Goal: Task Accomplishment & Management: Complete application form

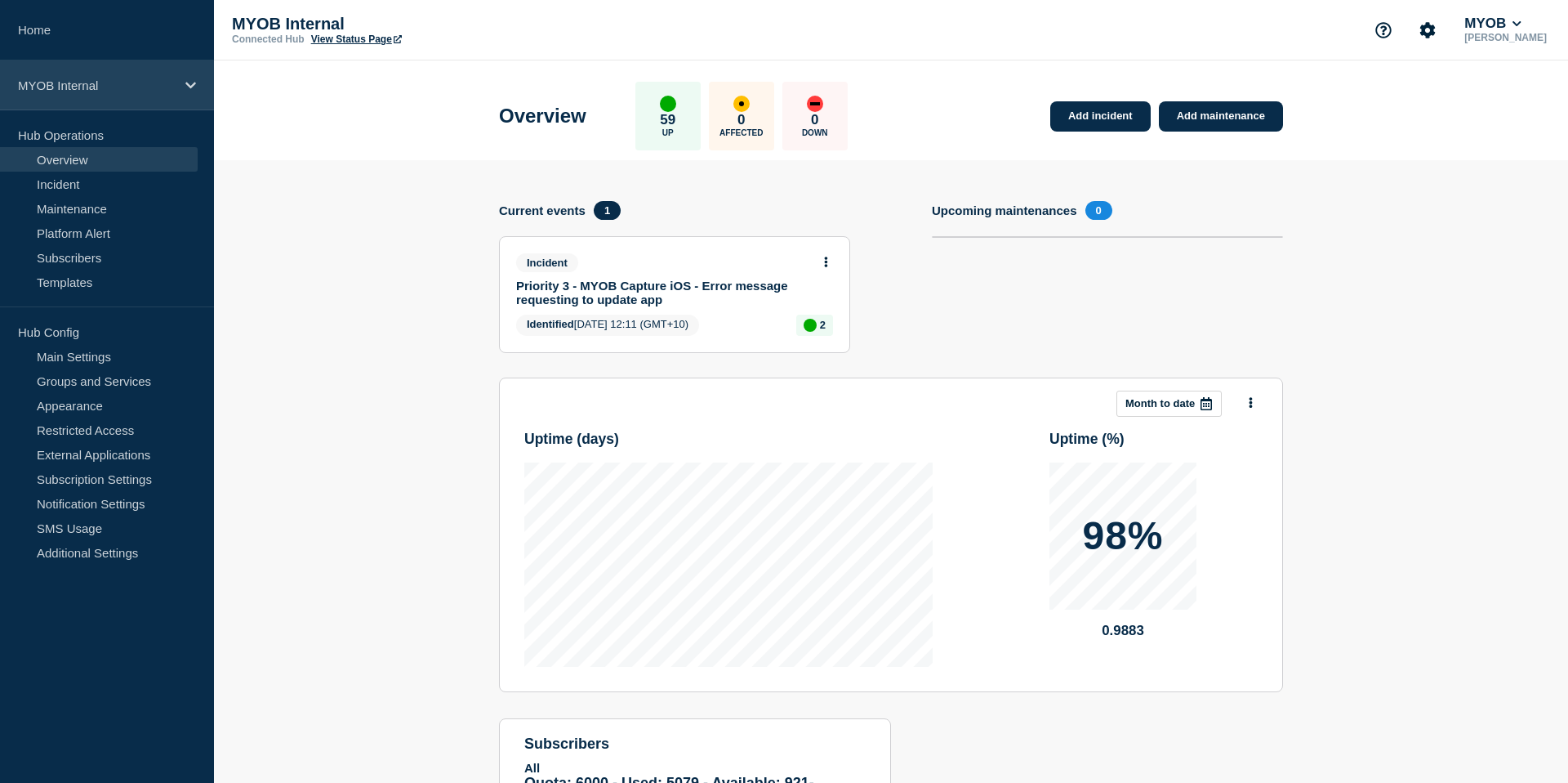
click at [168, 97] on div "MYOB Internal" at bounding box center [107, 85] width 214 height 50
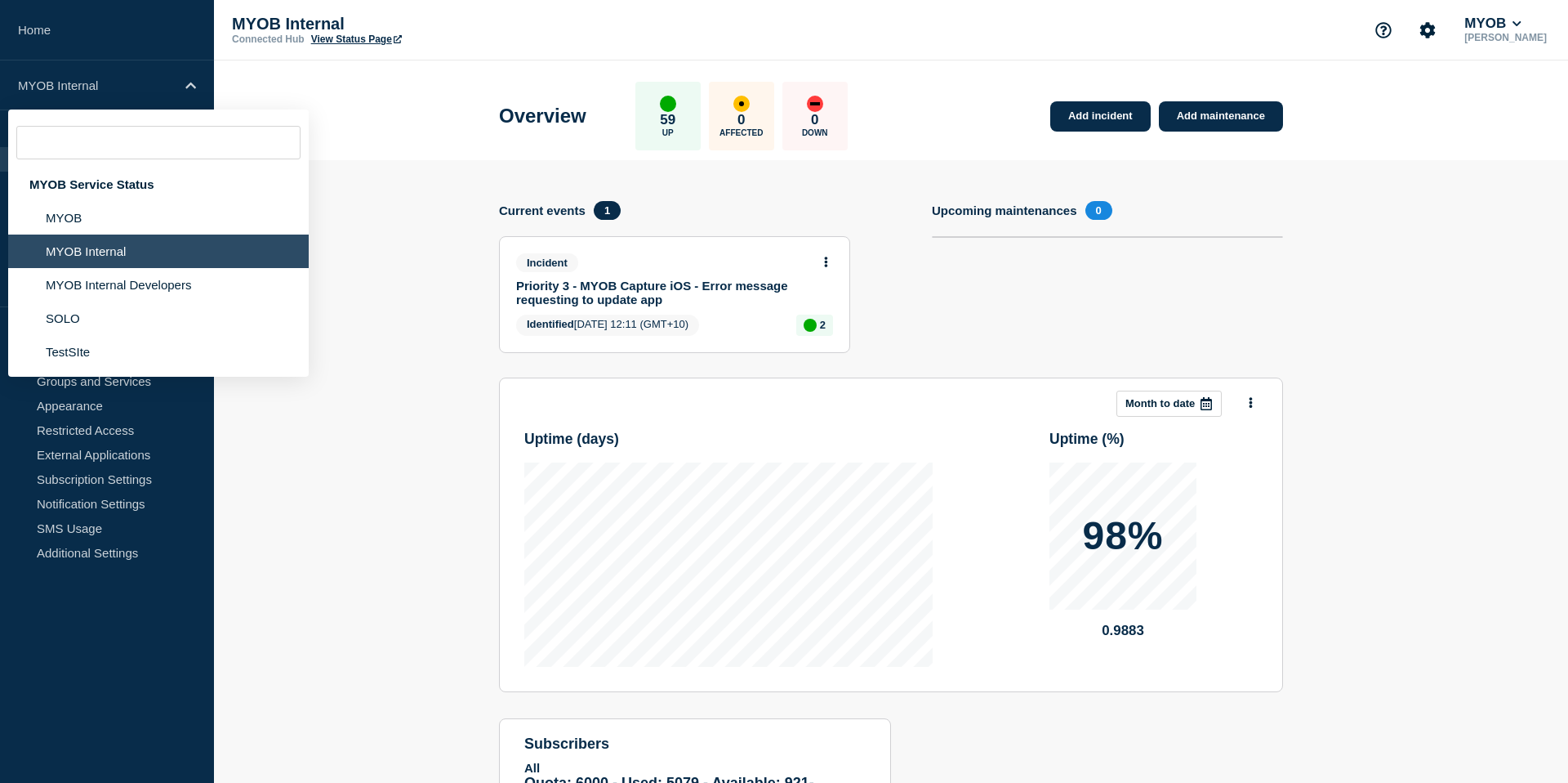
click at [109, 257] on li "MYOB Internal" at bounding box center [159, 251] width 301 height 34
click at [406, 221] on section "Add incident Add maintenance Current events 1 Incident Priority 3 - MYOB Captur…" at bounding box center [891, 527] width 1354 height 735
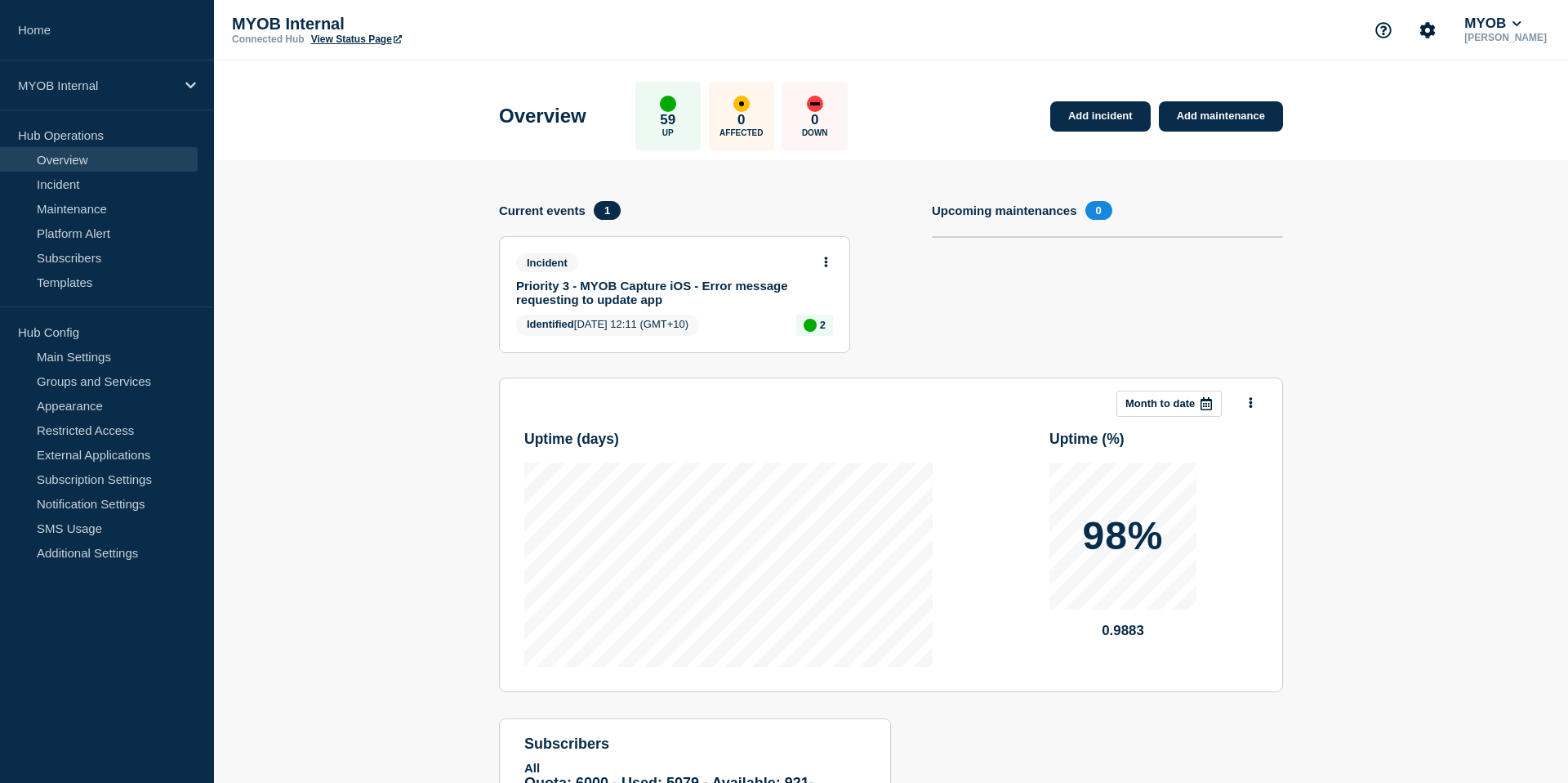
click at [1262, 134] on div "Overview 59 Up 0 Affected 0 Down Add incident Add maintenance" at bounding box center [891, 110] width 821 height 100
click at [1262, 119] on link "Add maintenance" at bounding box center [1222, 116] width 124 height 30
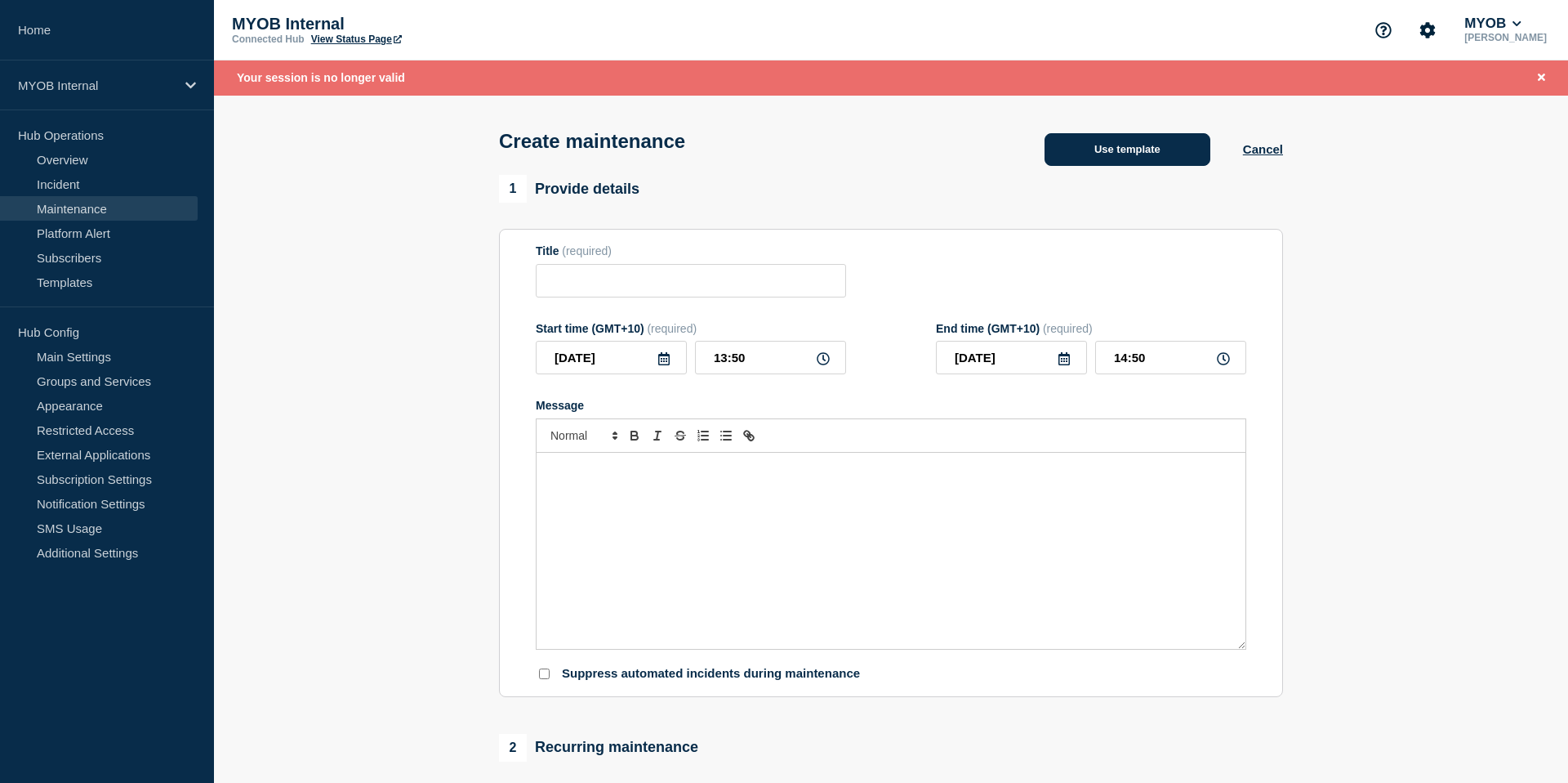
click at [1177, 155] on button "Use template" at bounding box center [1128, 150] width 166 height 33
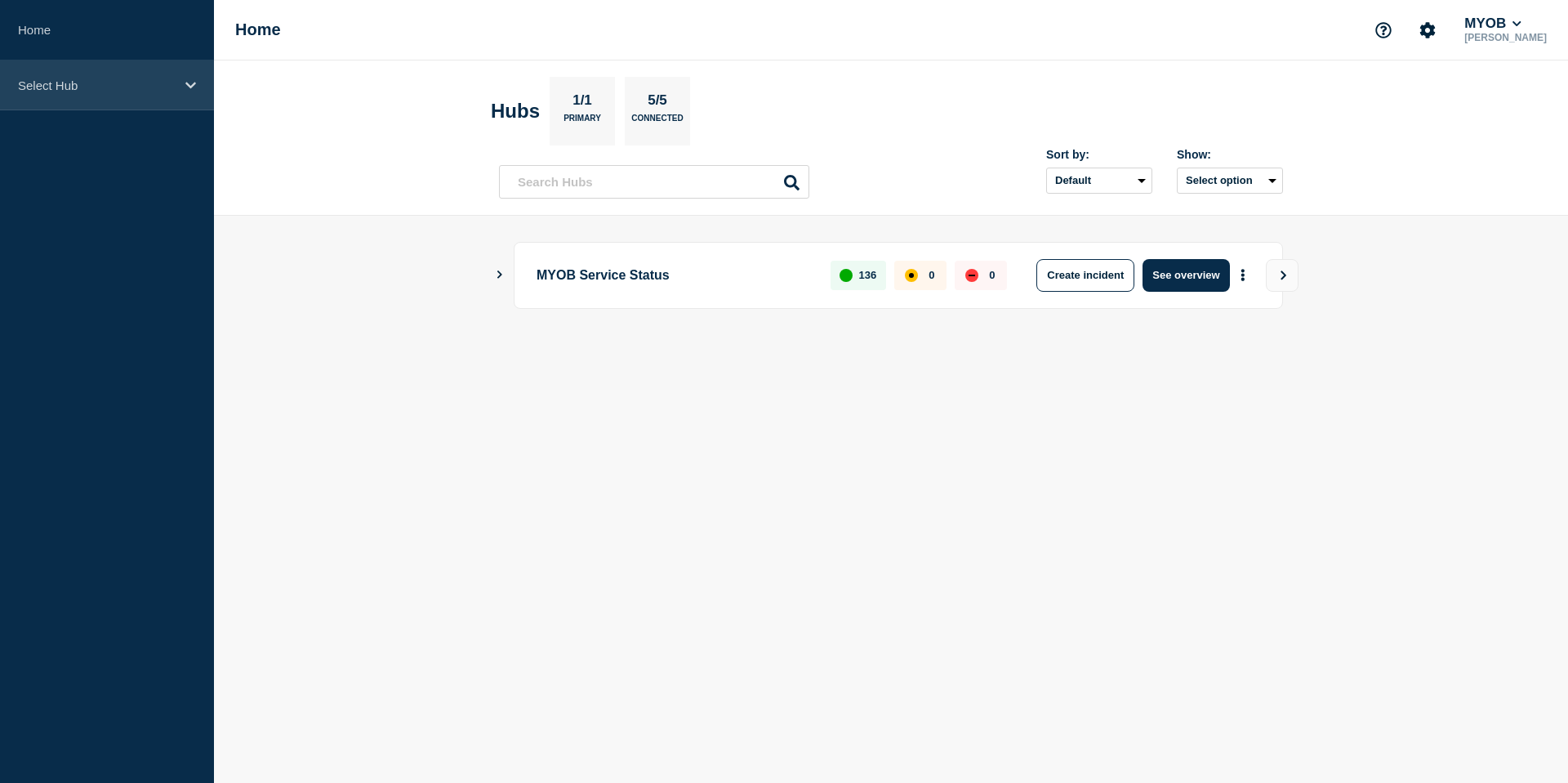
click at [172, 78] on p "Select Hub" at bounding box center [96, 85] width 157 height 14
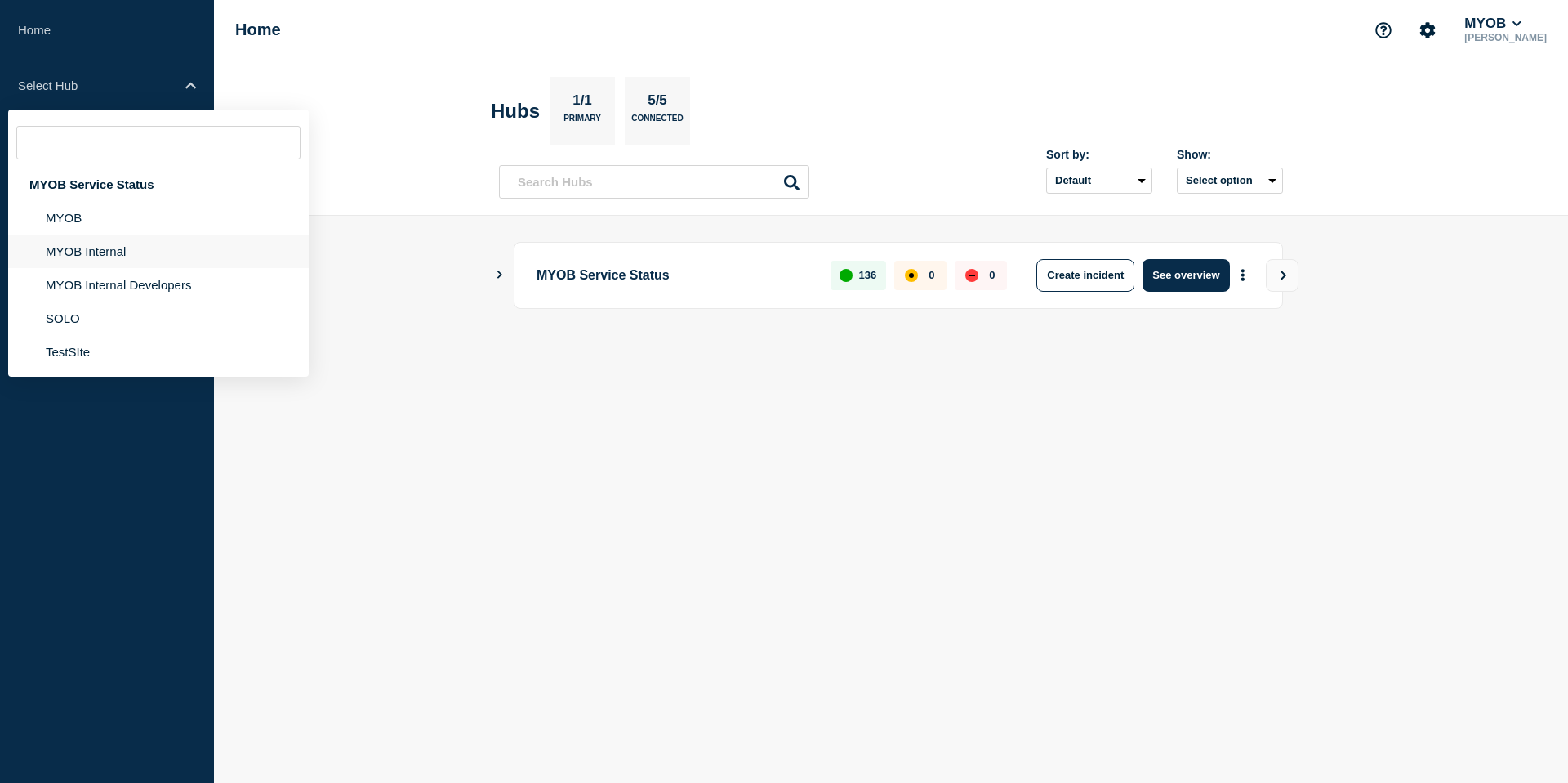
click at [139, 268] on li "MYOB Internal" at bounding box center [159, 251] width 301 height 34
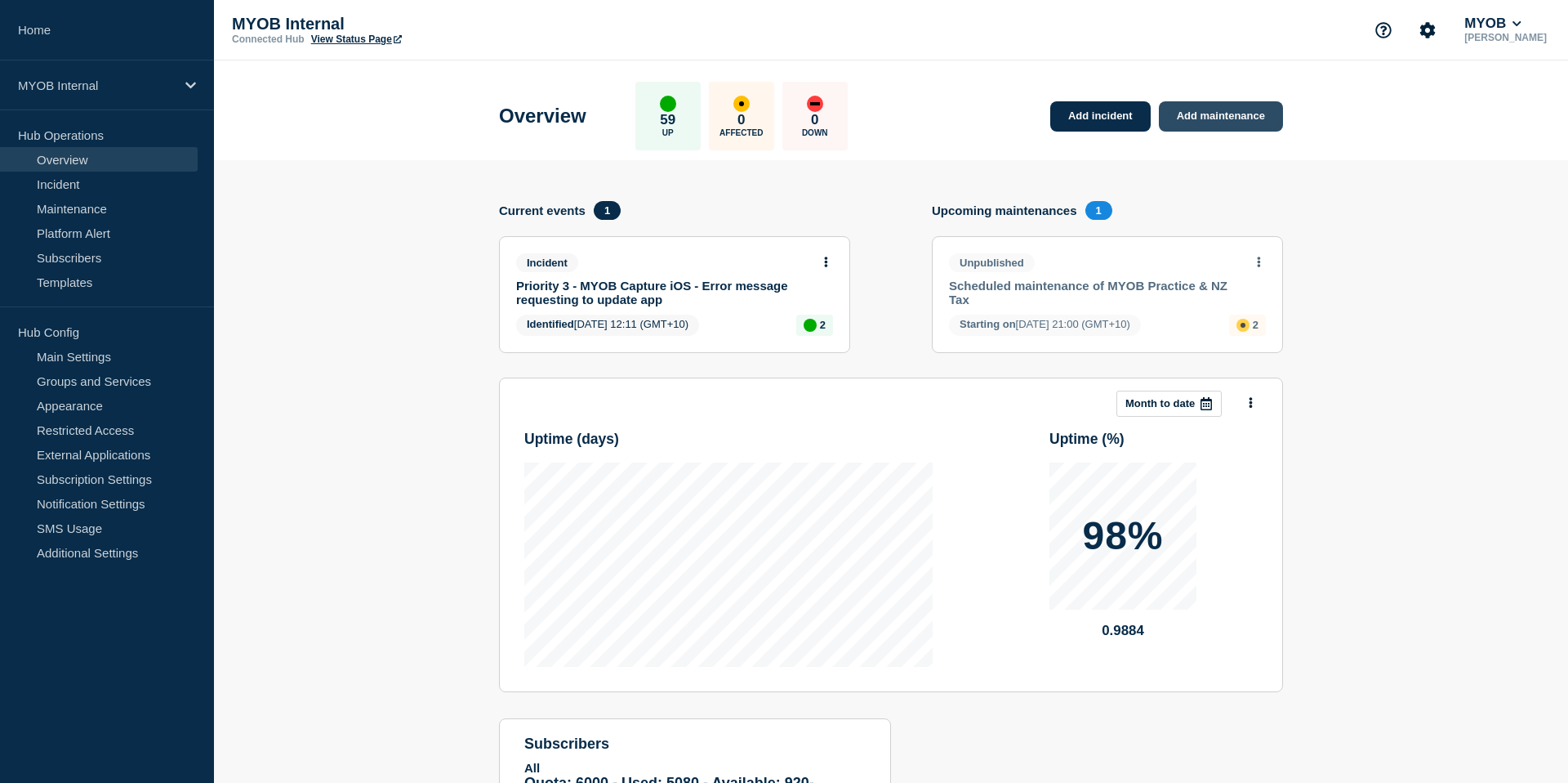
click at [1250, 119] on link "Add maintenance" at bounding box center [1222, 116] width 124 height 30
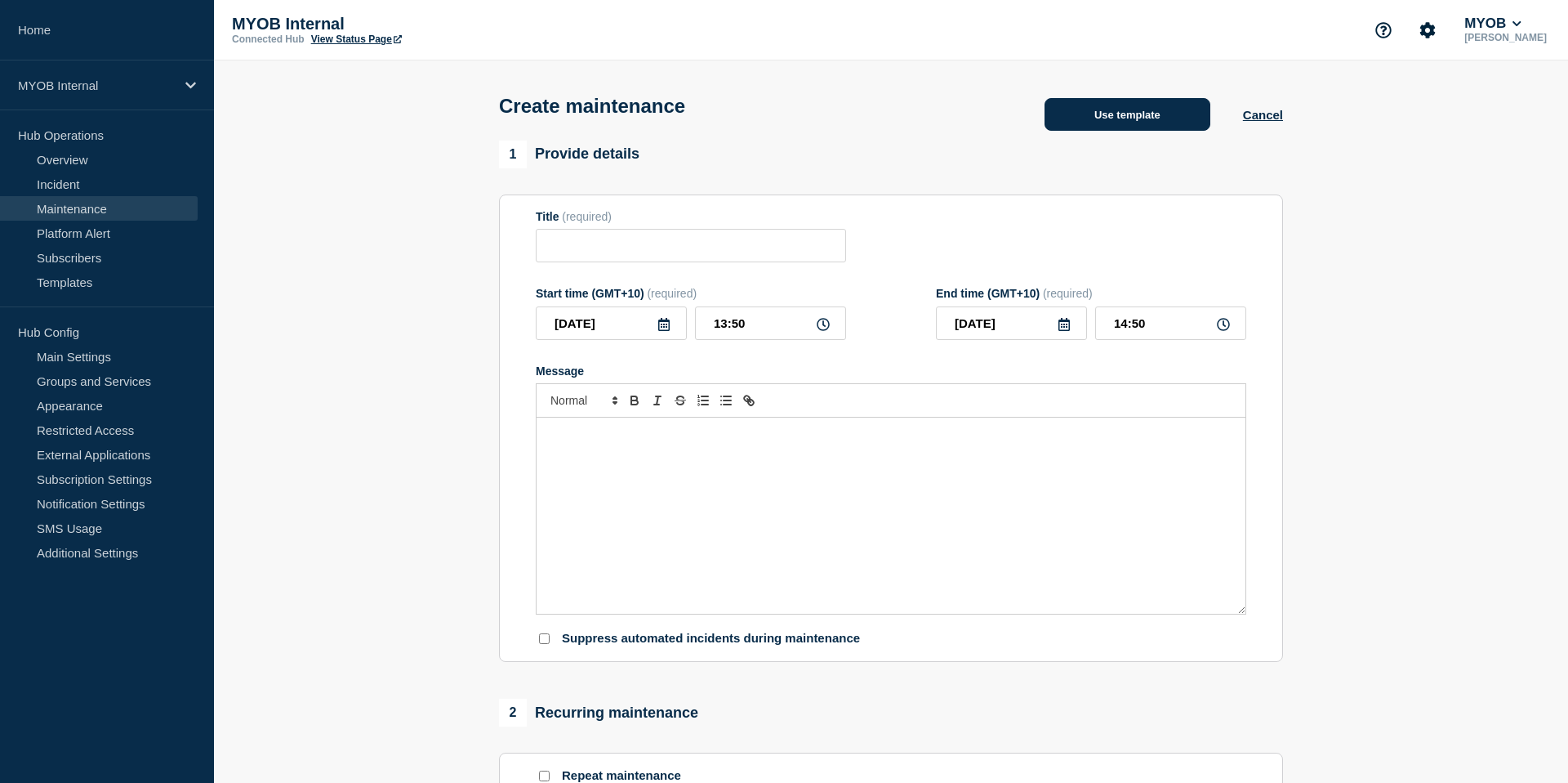
click at [1140, 119] on button "Use template" at bounding box center [1128, 114] width 166 height 33
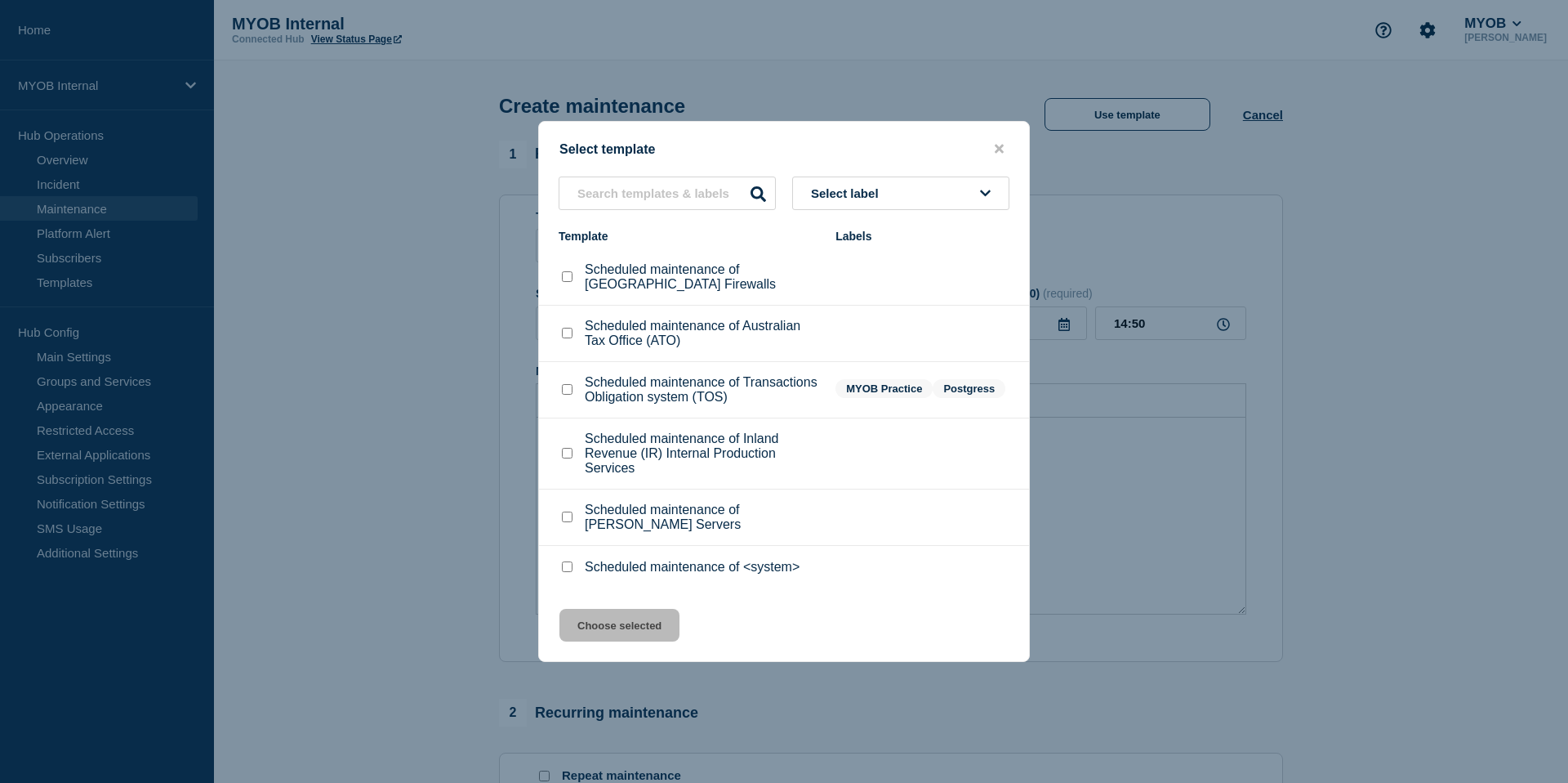
scroll to position [57, 0]
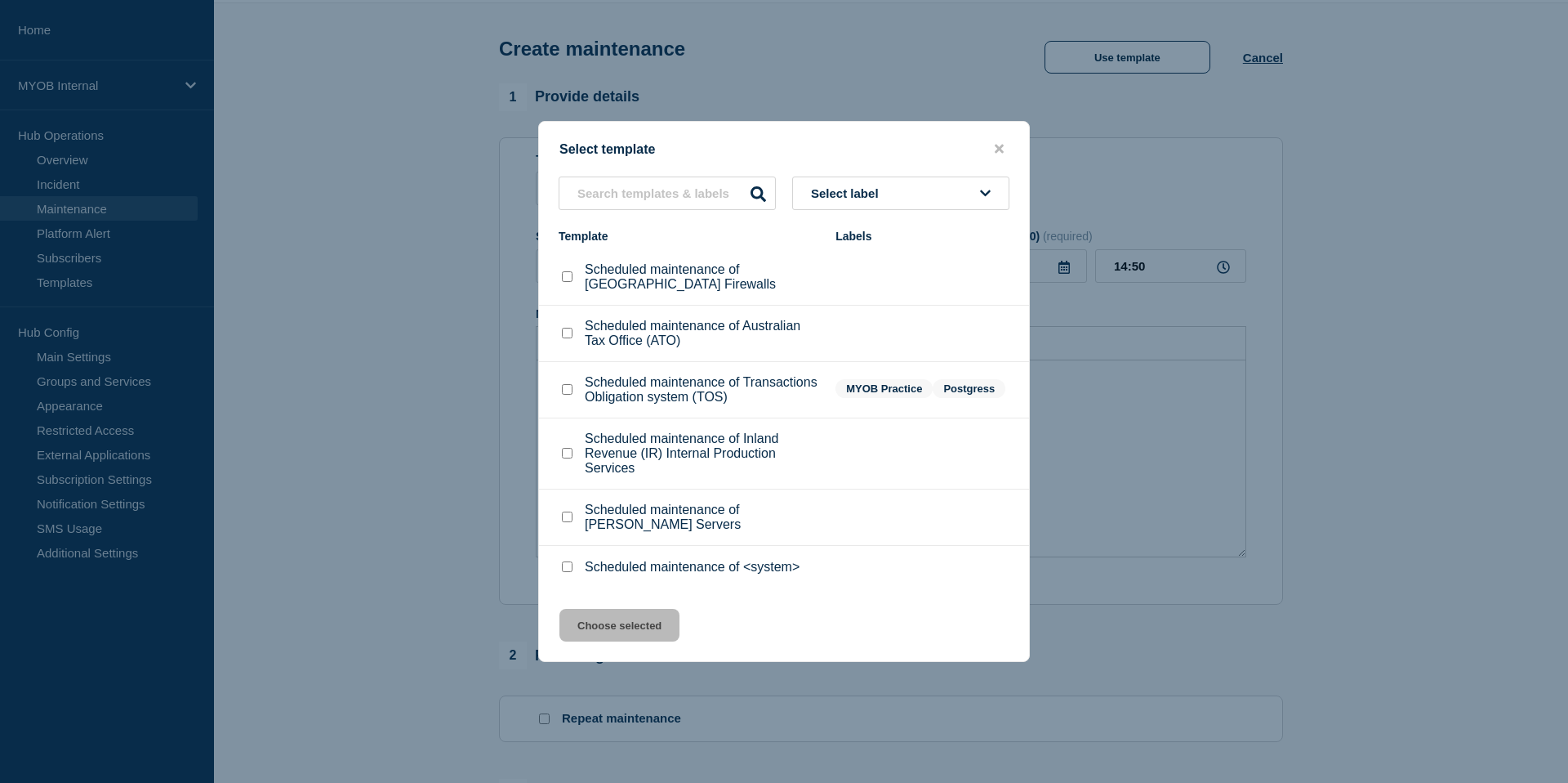
click at [563, 572] on input "Scheduled maintenance of <system> checkbox" at bounding box center [567, 566] width 11 height 11
checkbox input "true"
click at [654, 642] on button "Choose selected" at bounding box center [619, 625] width 120 height 33
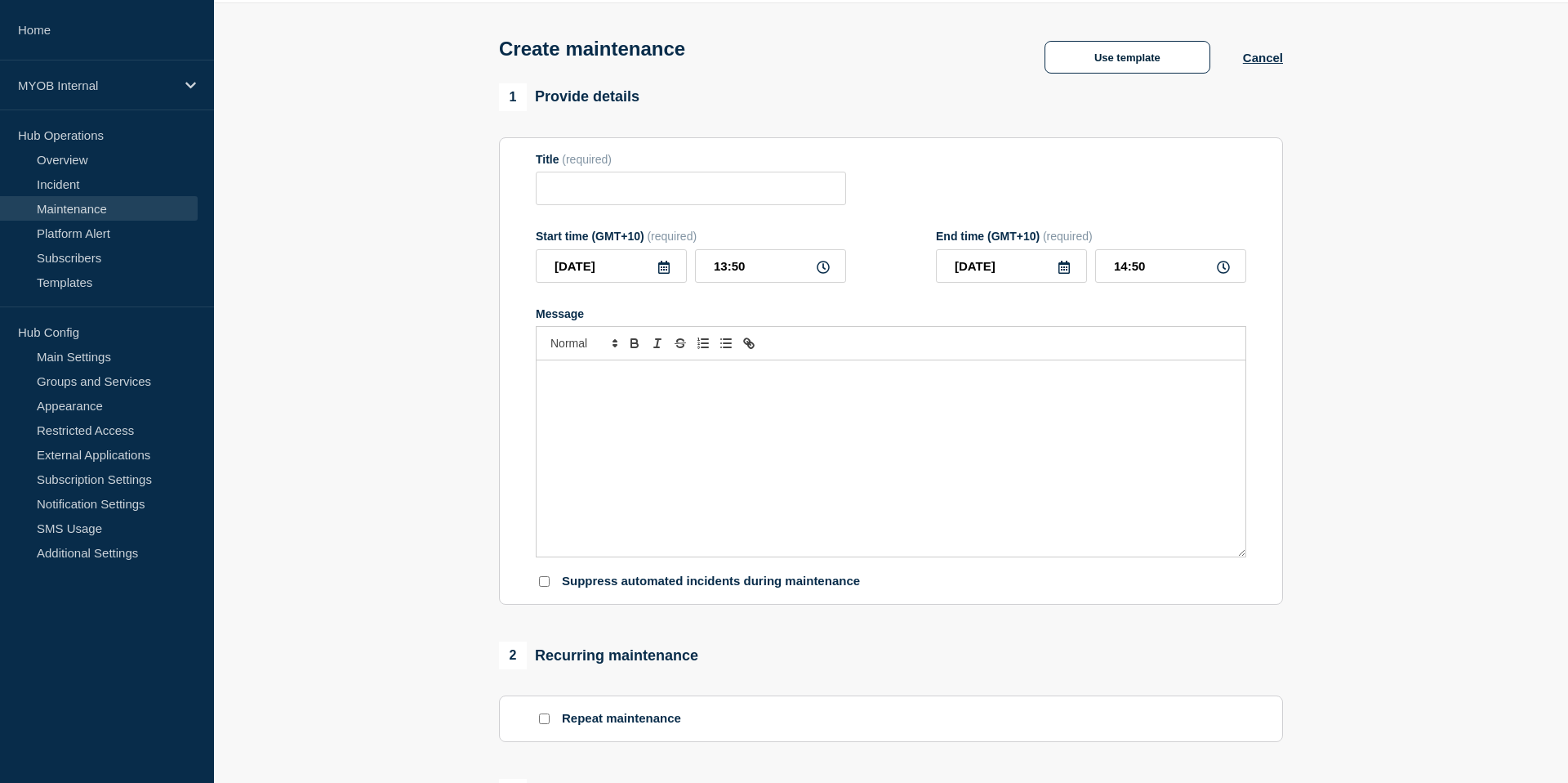
type input "Scheduled maintenance of <system>"
type input "15:50"
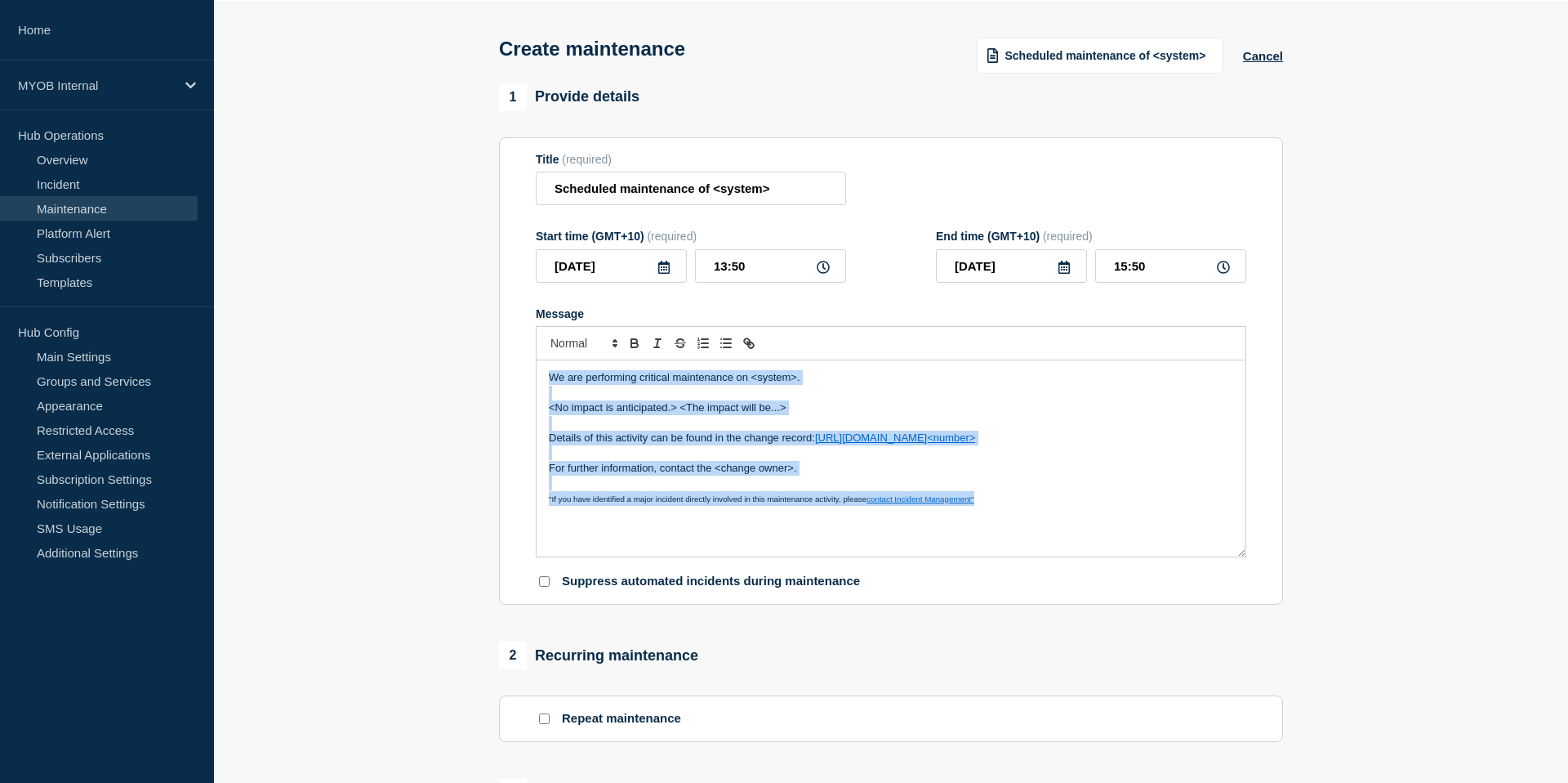
drag, startPoint x: 1001, startPoint y: 527, endPoint x: 337, endPoint y: 280, distance: 708.5
click at [337, 280] on section "1 Provide details Title (required) Scheduled maintenance of <system> Start time…" at bounding box center [891, 651] width 1354 height 1134
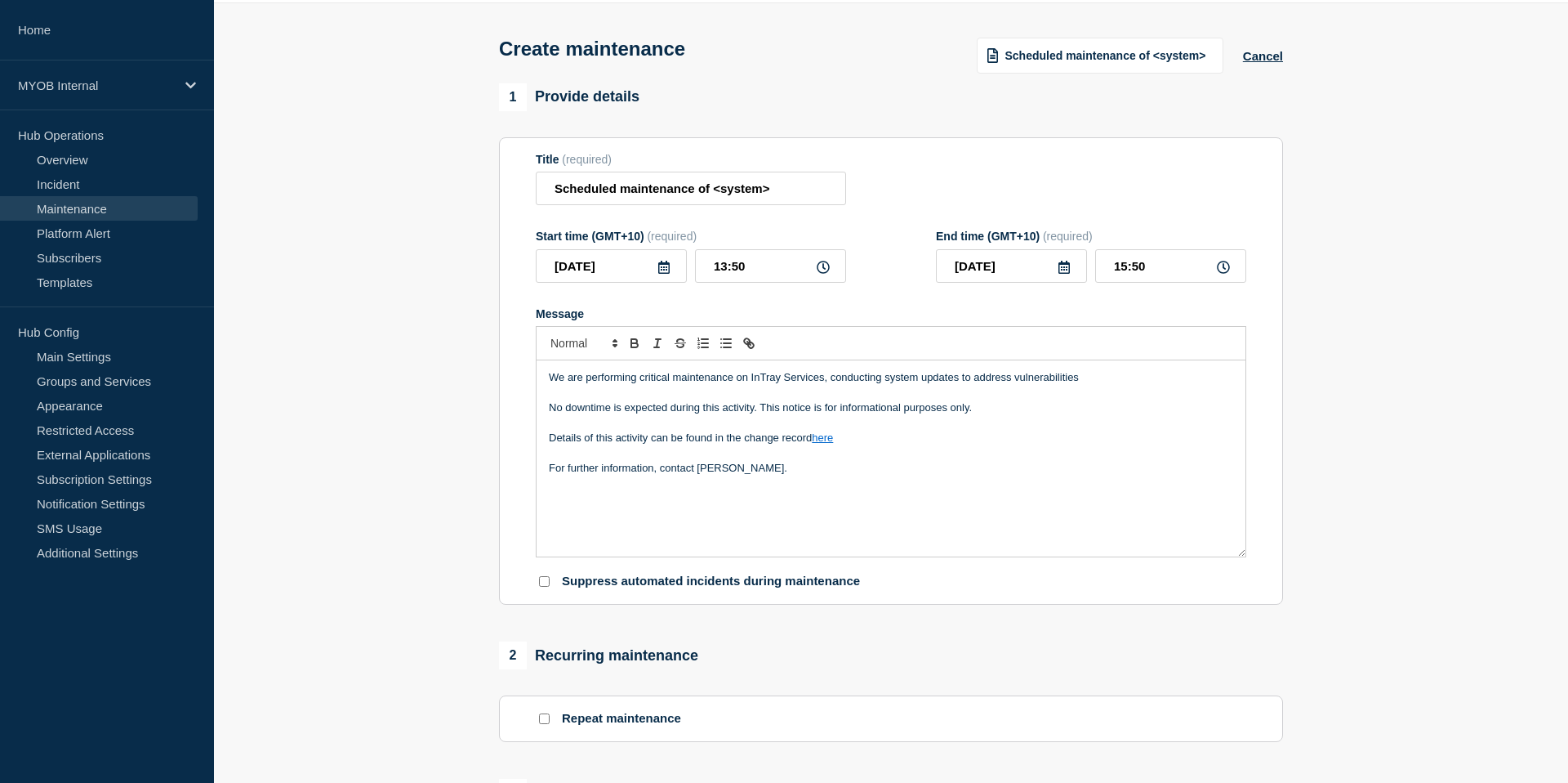
click at [829, 505] on div "We are performing critical maintenance on InTray Services, conducting system up…" at bounding box center [891, 459] width 709 height 196
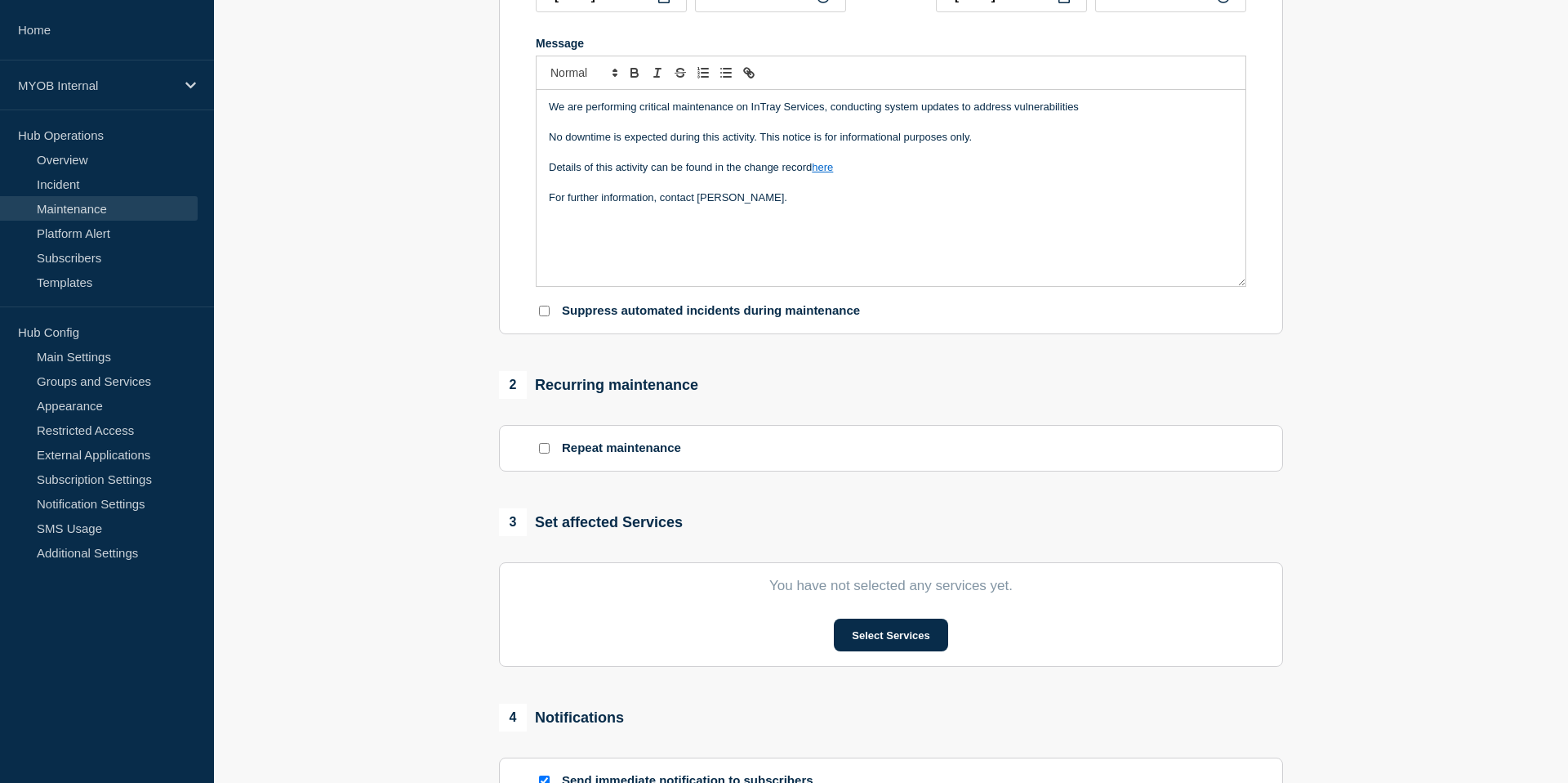
scroll to position [356, 0]
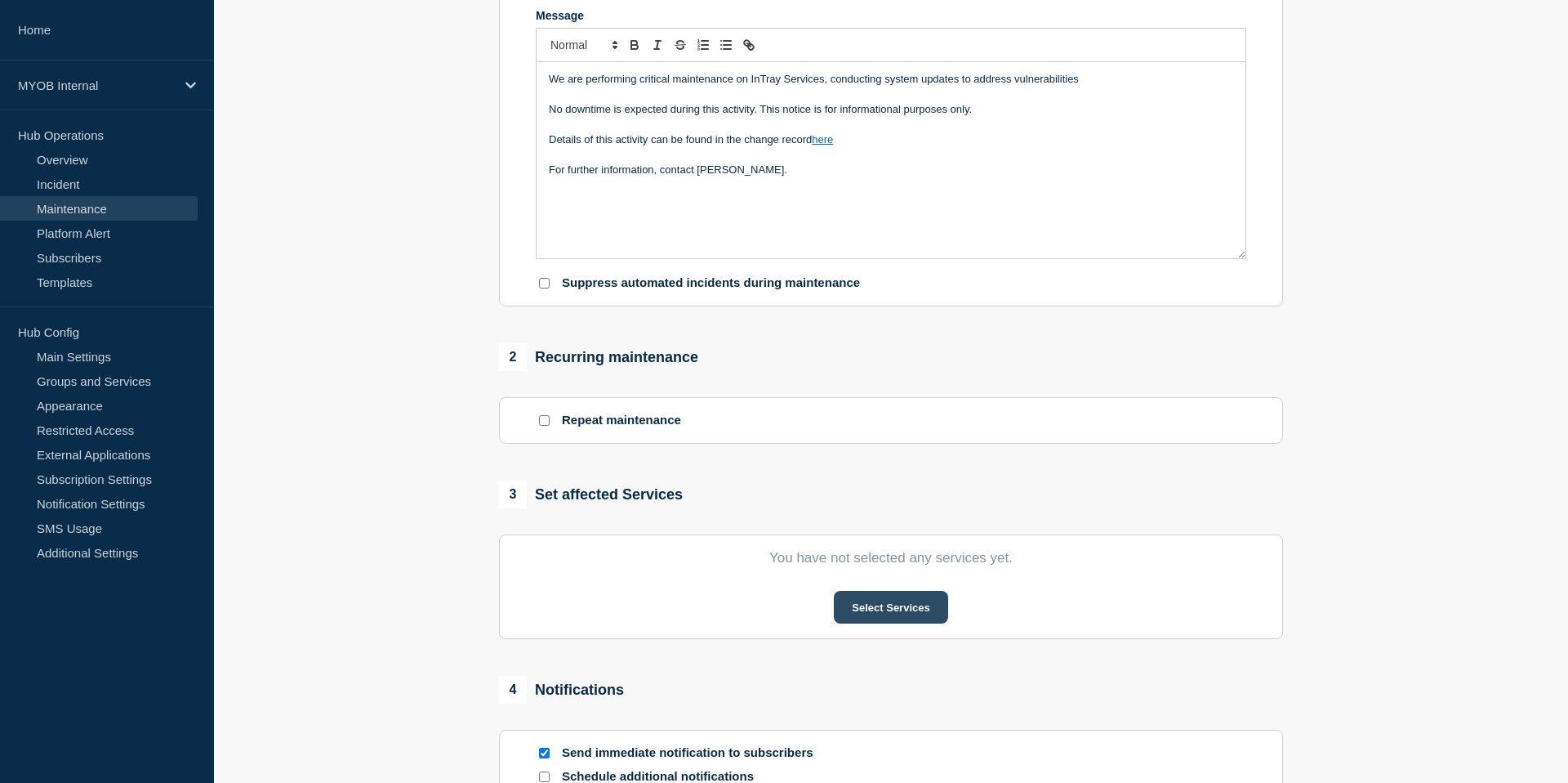
click at [884, 624] on button "Select Services" at bounding box center [891, 607] width 114 height 33
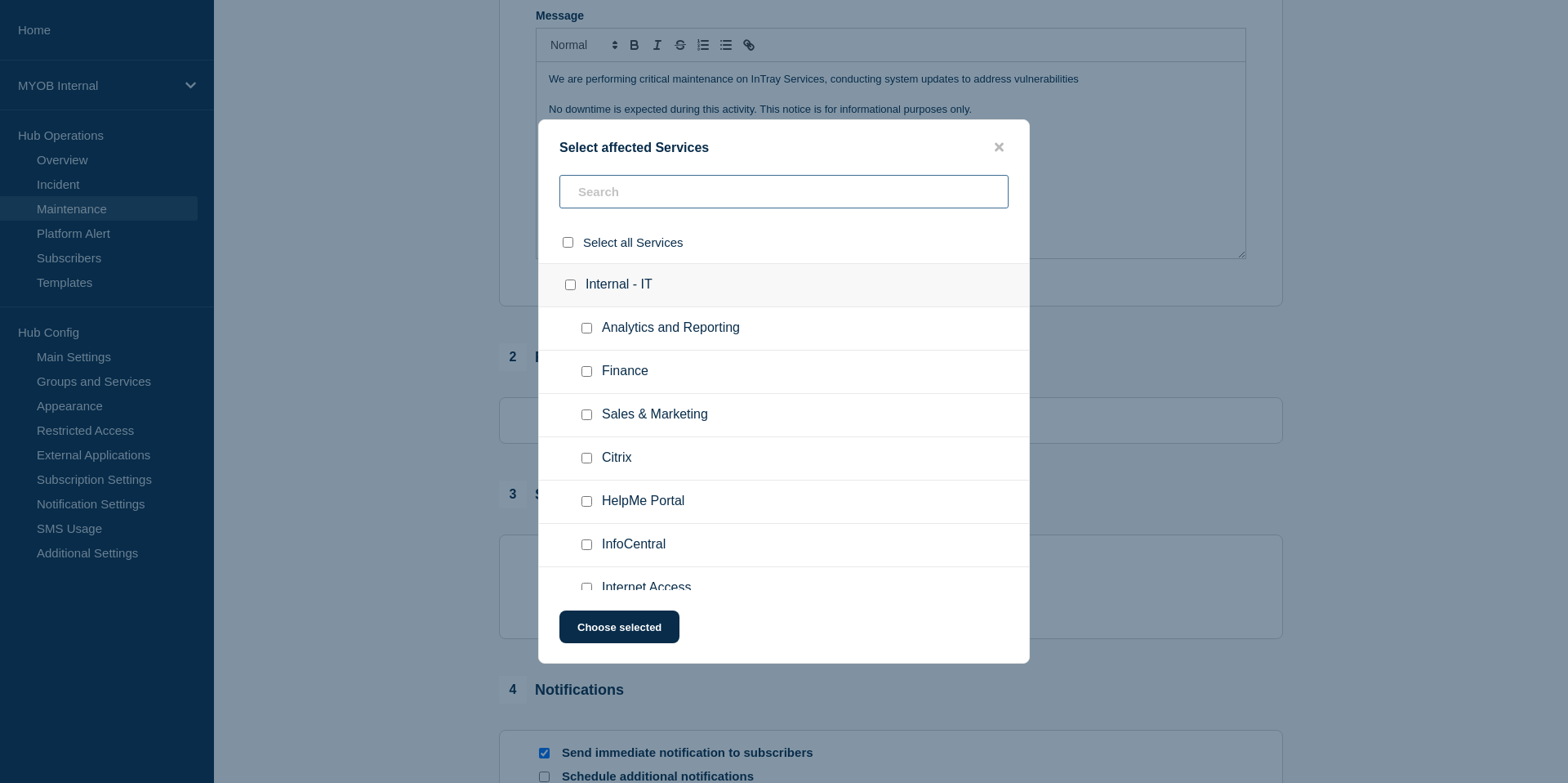
click at [619, 198] on input "text" at bounding box center [784, 191] width 449 height 34
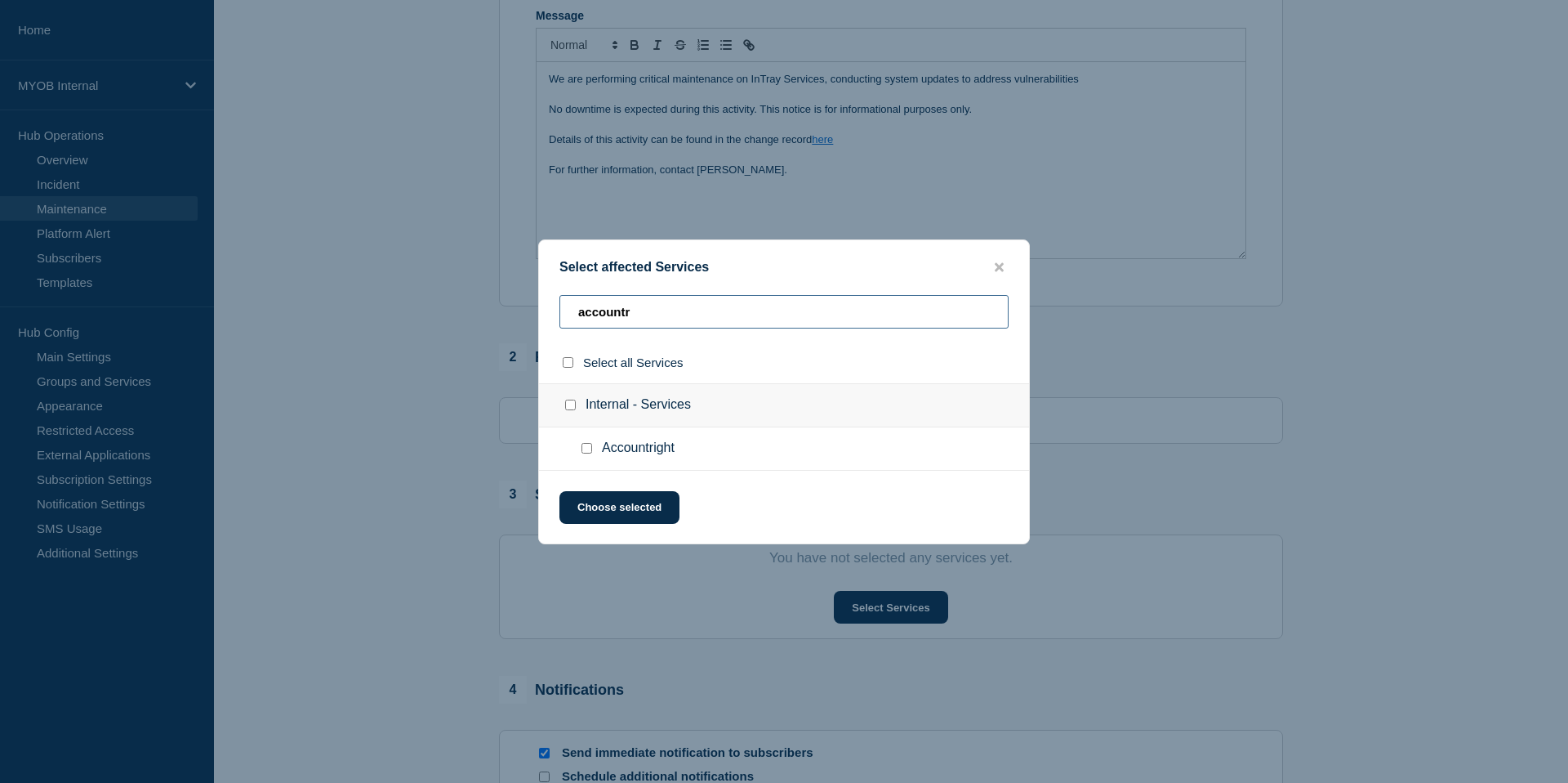
type input "accountr"
click at [582, 449] on input "Accountright checkbox" at bounding box center [587, 448] width 11 height 11
checkbox input "true"
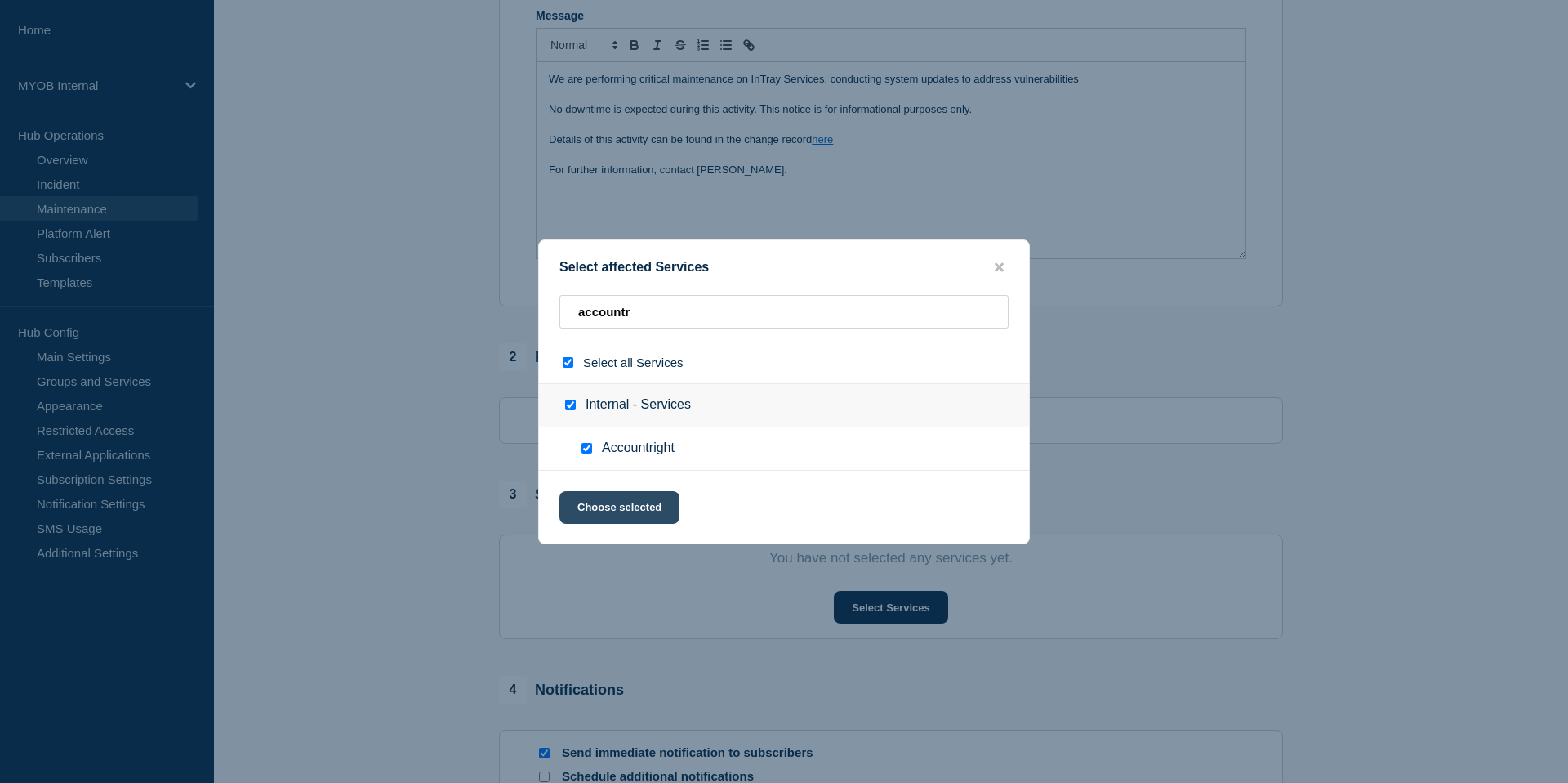
click at [631, 518] on button "Choose selected" at bounding box center [619, 508] width 120 height 33
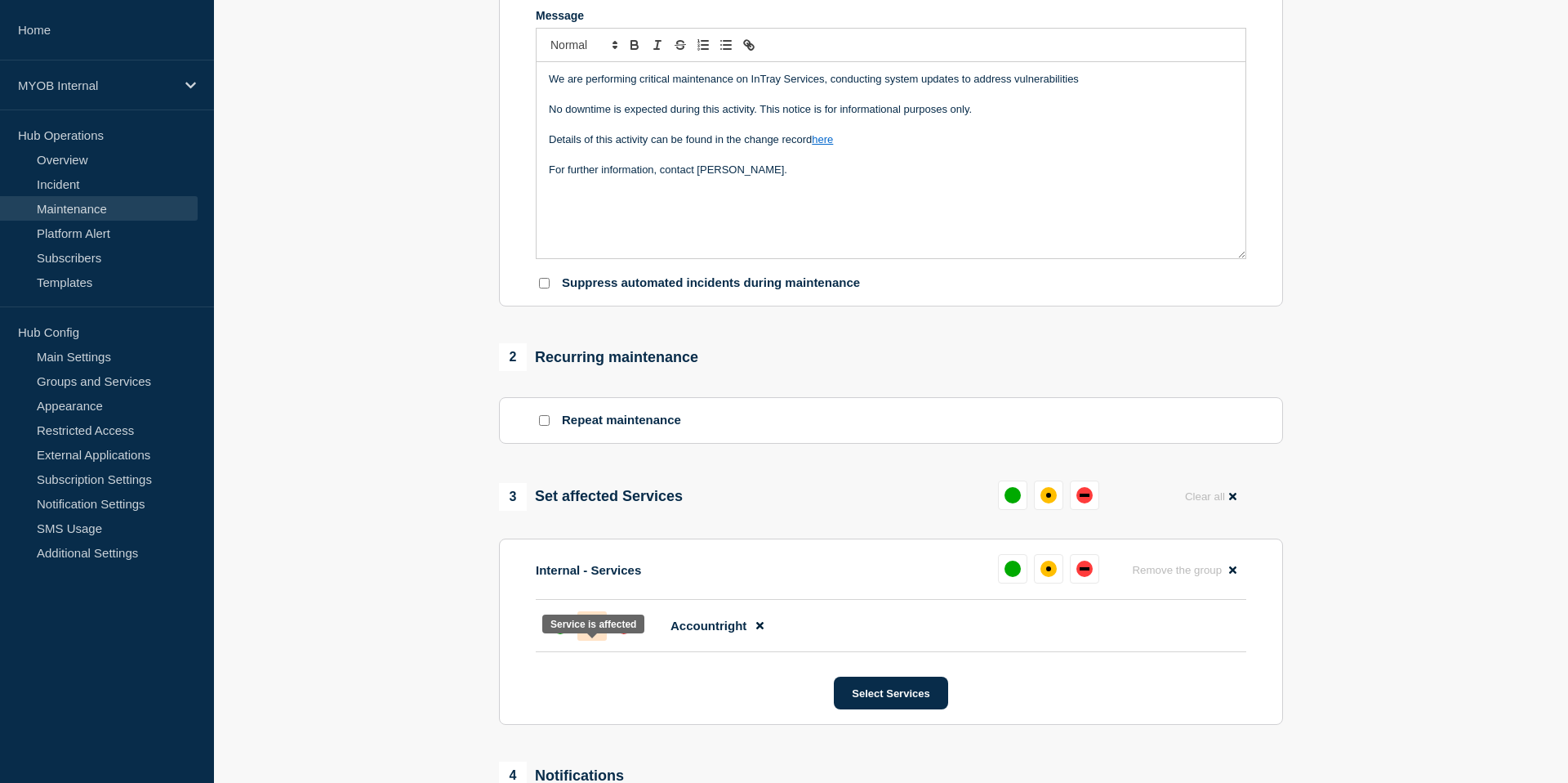
click at [591, 634] on div "affected" at bounding box center [592, 626] width 16 height 16
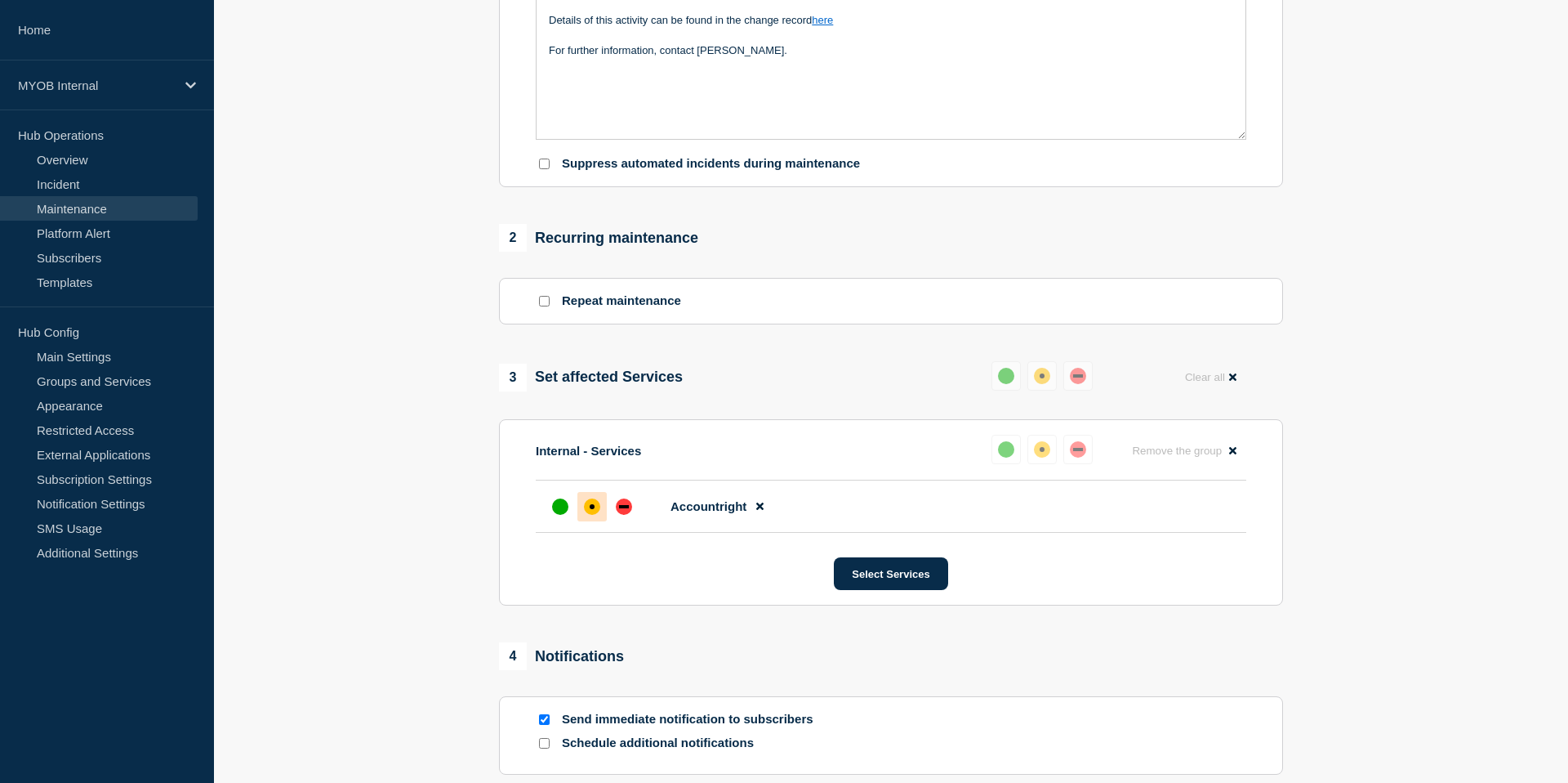
scroll to position [504, 0]
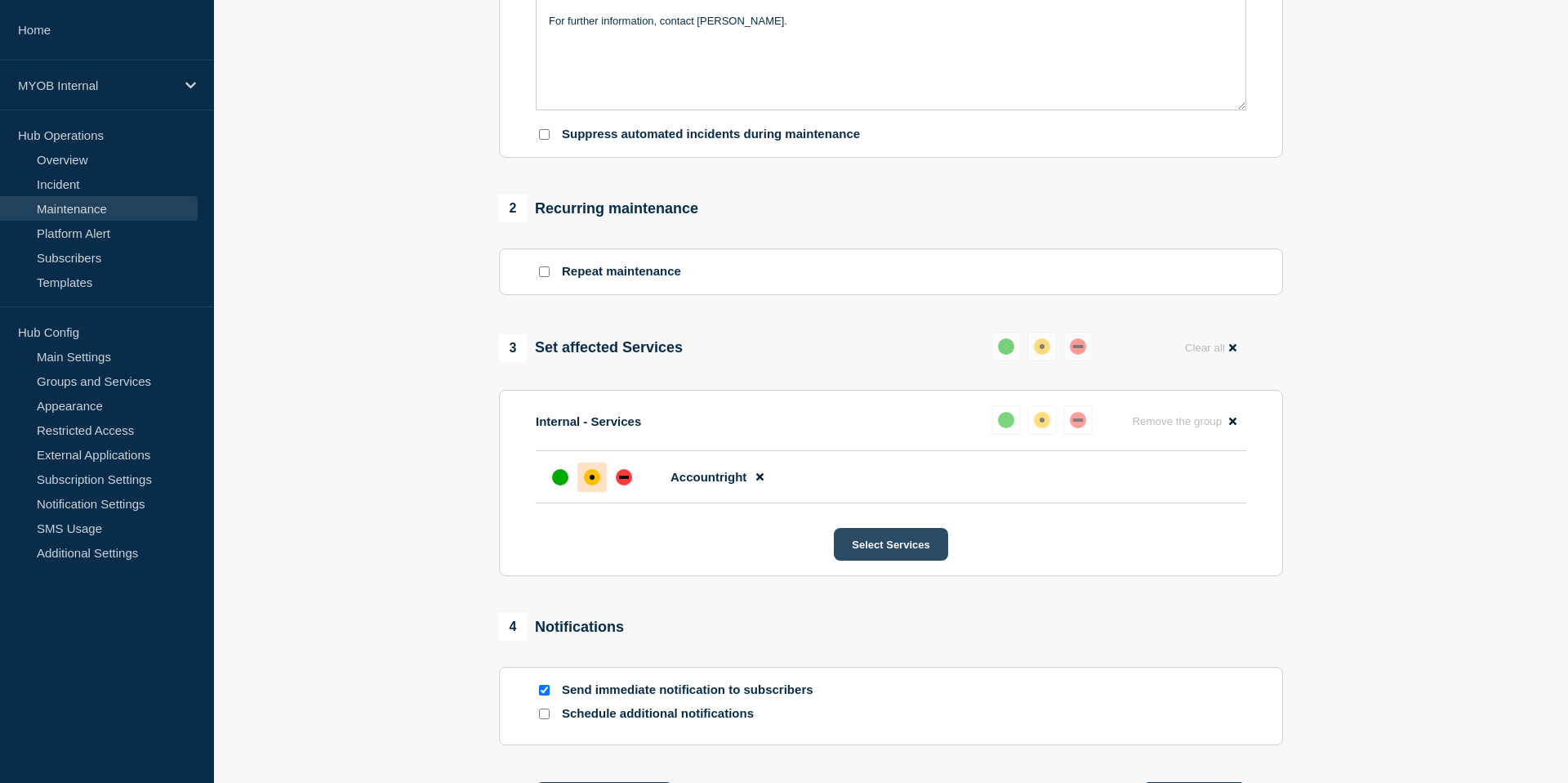
click at [869, 561] on button "Select Services" at bounding box center [891, 544] width 114 height 33
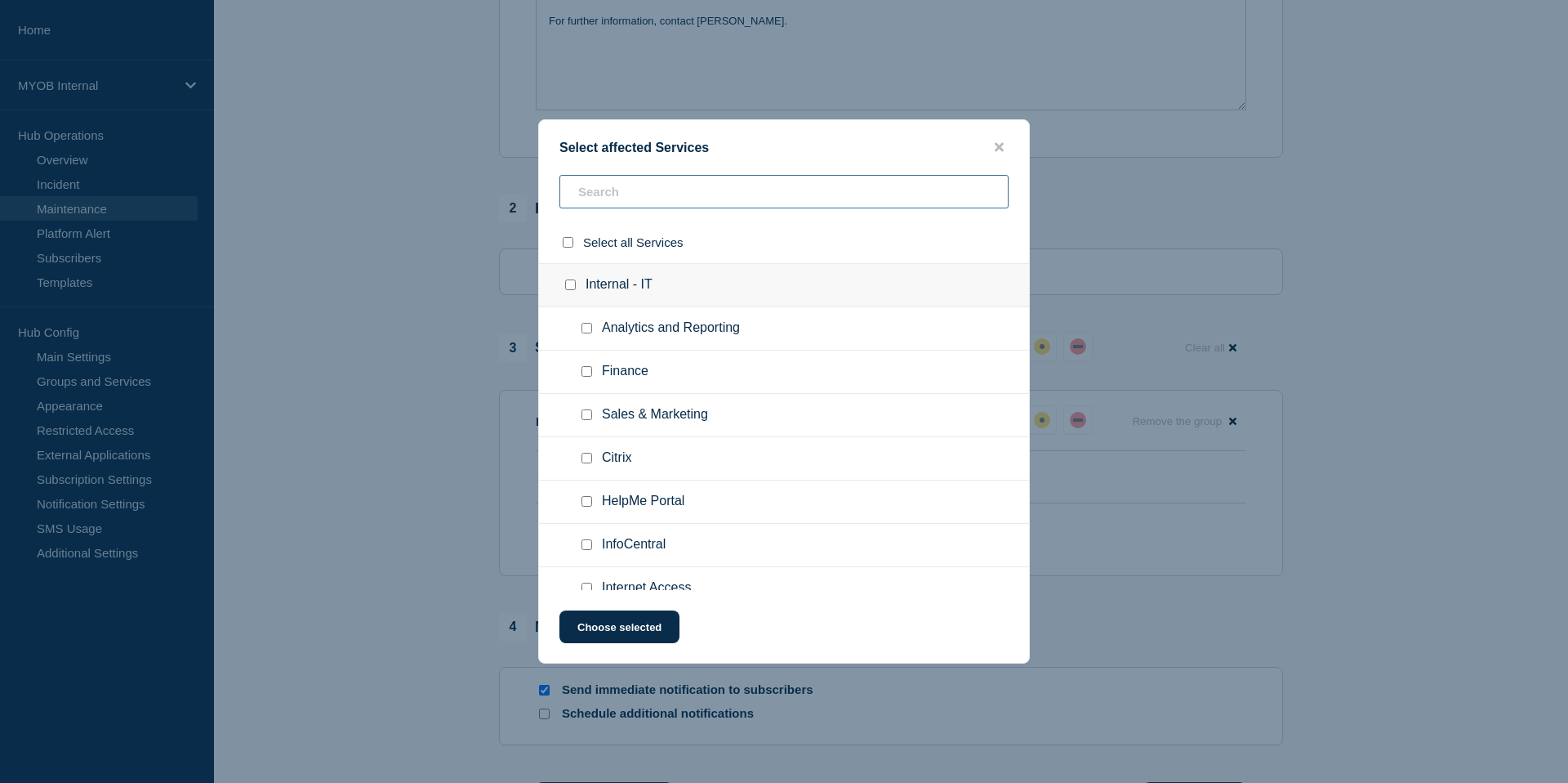
click at [659, 193] on input "text" at bounding box center [784, 191] width 449 height 34
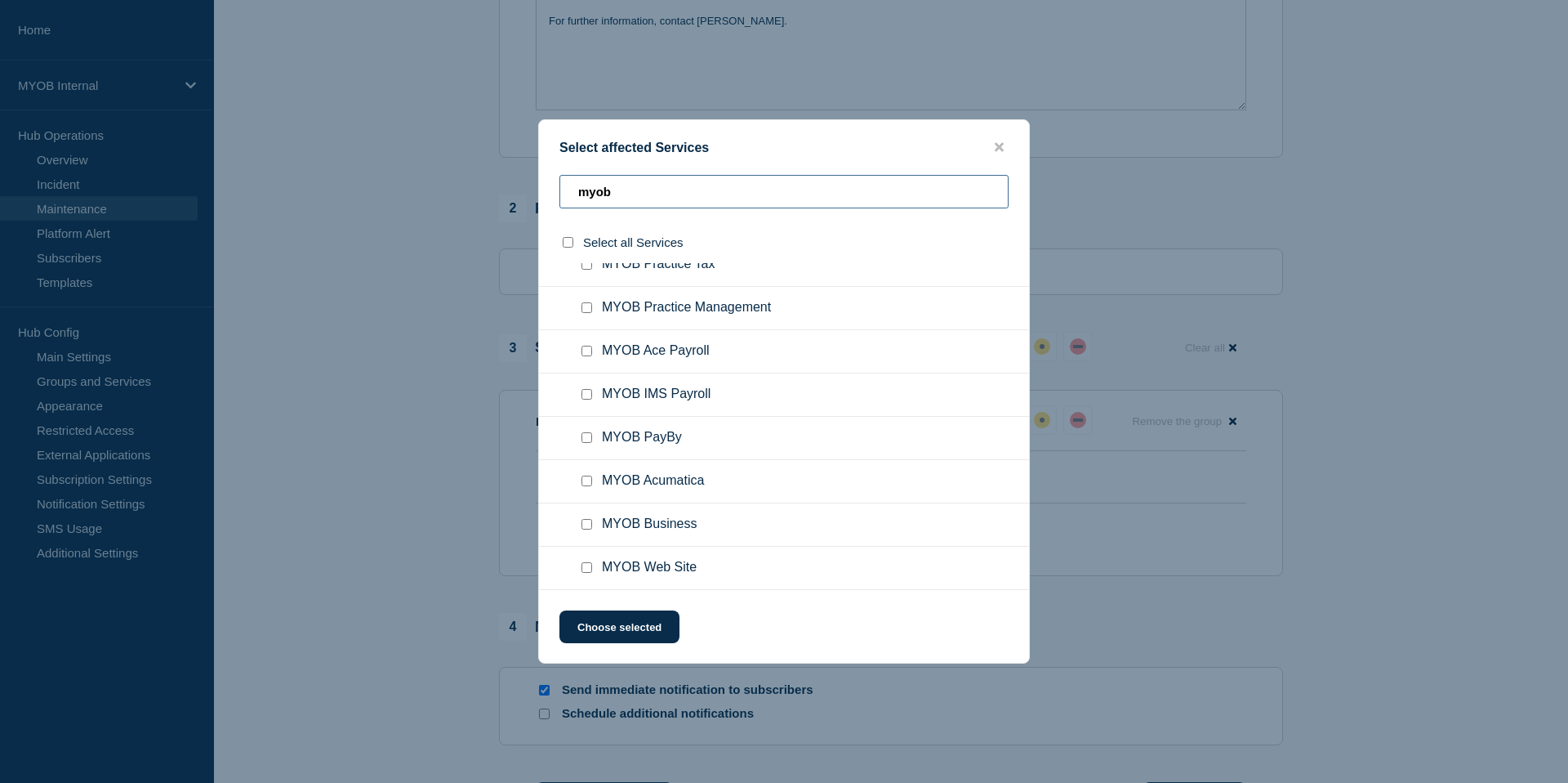
type input "myob"
click at [585, 526] on input "MYOB Business checkbox" at bounding box center [587, 524] width 11 height 11
checkbox input "true"
click at [604, 621] on button "Choose selected" at bounding box center [619, 627] width 120 height 33
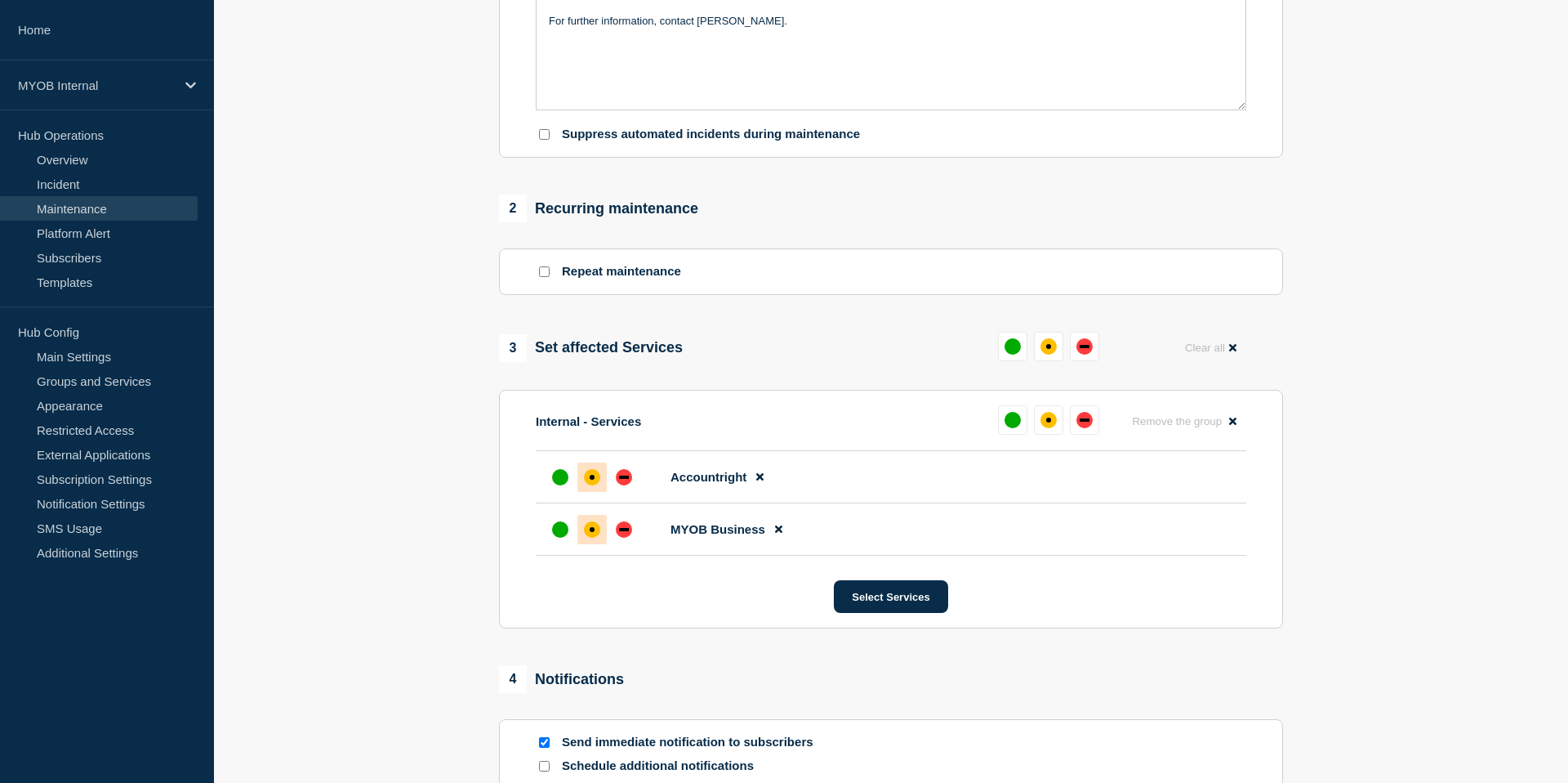
click at [592, 544] on div at bounding box center [592, 530] width 29 height 29
click at [902, 613] on button "Select Services" at bounding box center [891, 597] width 114 height 33
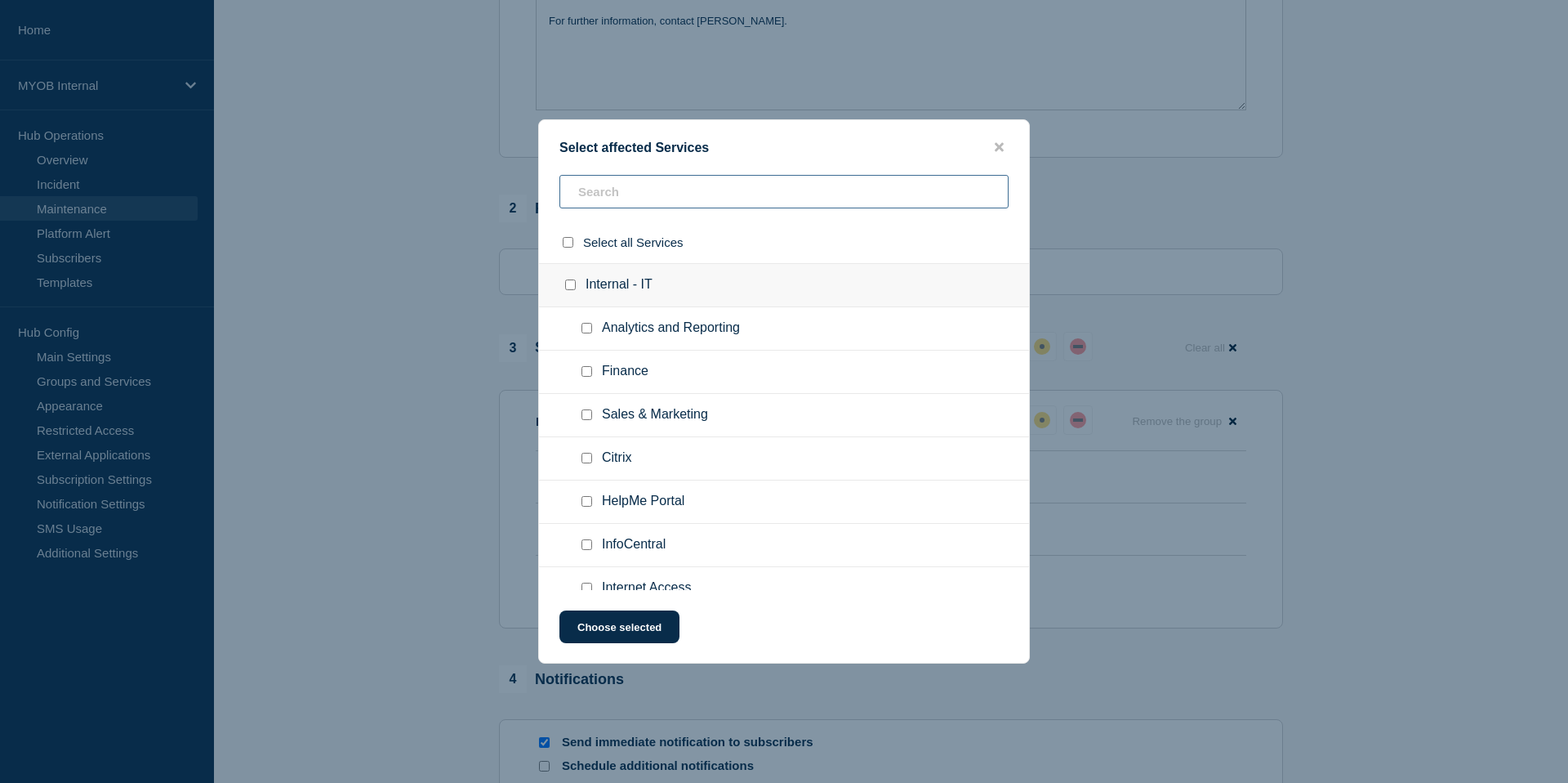
click at [700, 204] on input "text" at bounding box center [784, 191] width 449 height 34
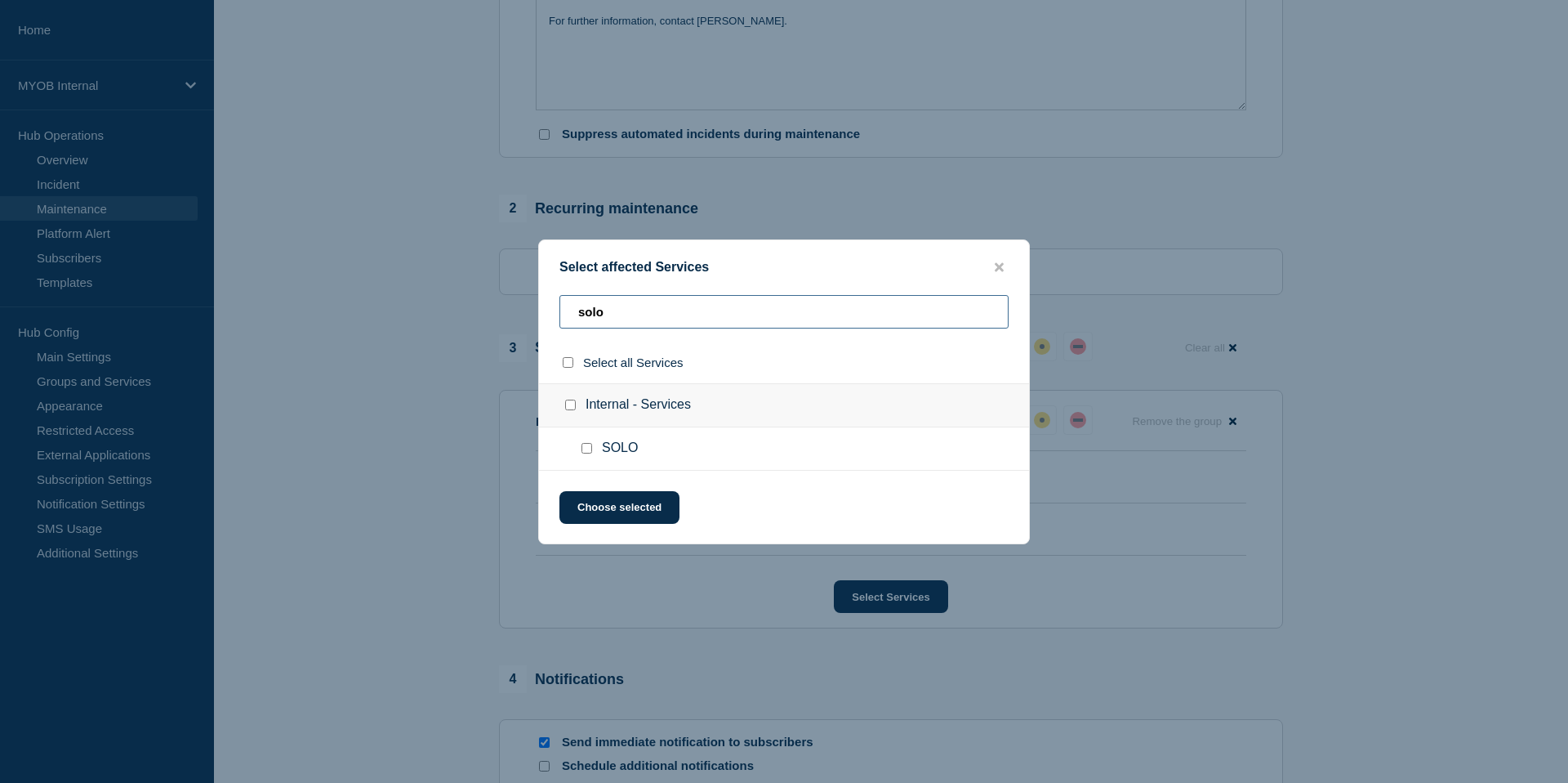
type input "solo"
click at [589, 454] on input "SOLO checkbox" at bounding box center [587, 448] width 11 height 11
checkbox input "true"
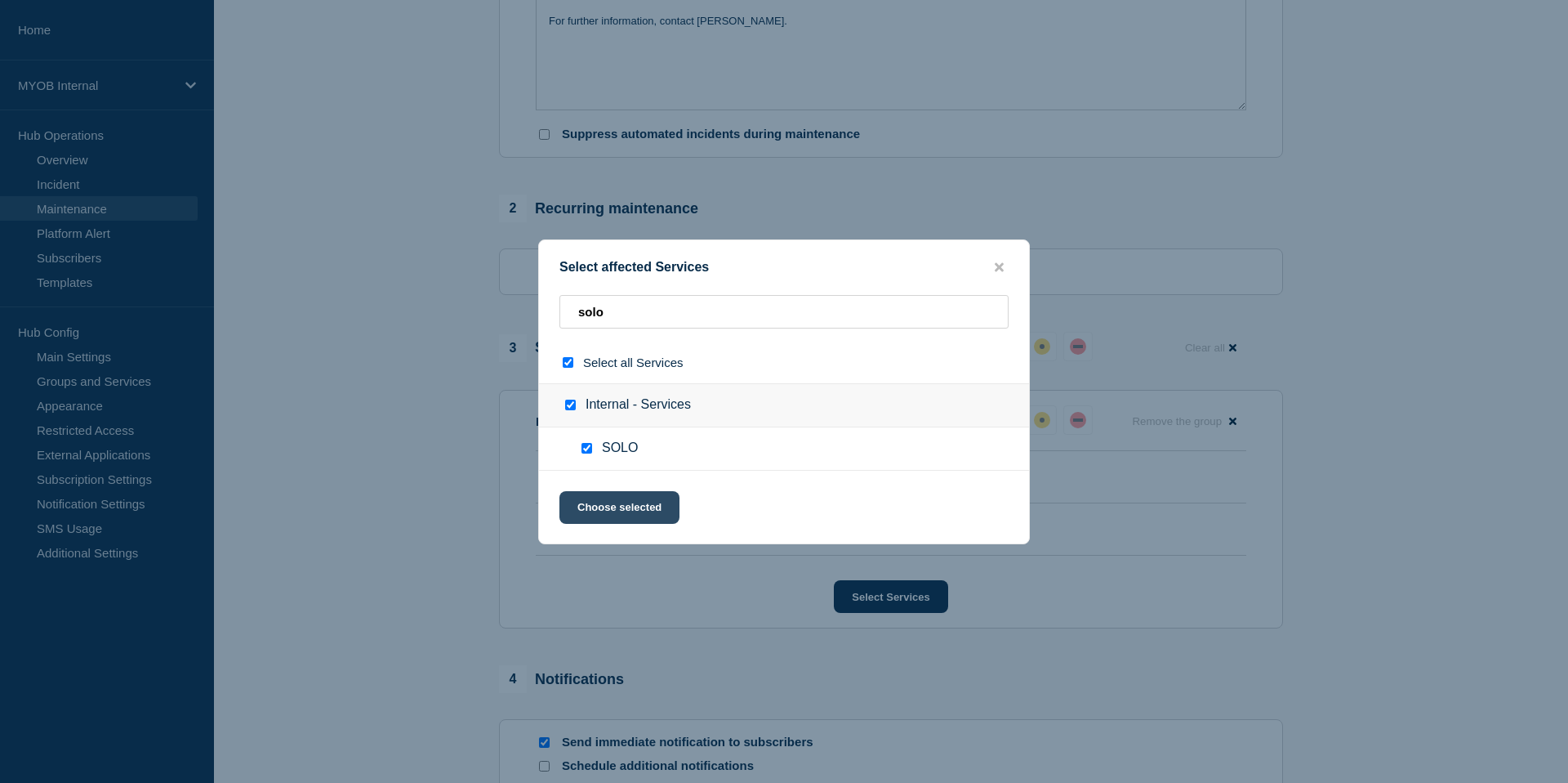
click at [638, 515] on button "Choose selected" at bounding box center [619, 508] width 120 height 33
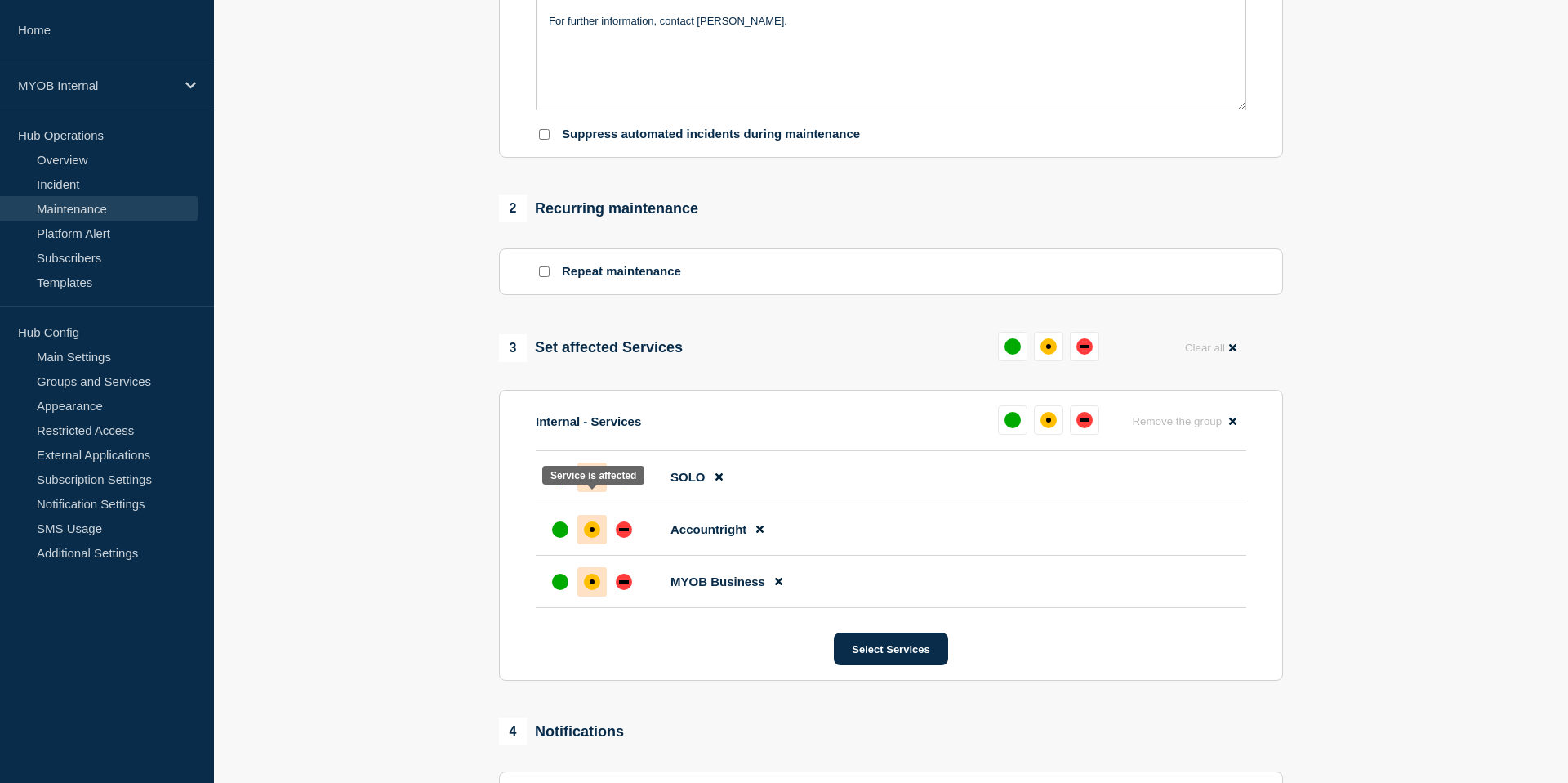
click at [590, 492] on div at bounding box center [592, 477] width 29 height 29
click at [421, 532] on section "1 Provide details Title (required) Scheduled maintenance of <system> Start time…" at bounding box center [891, 298] width 1354 height 1324
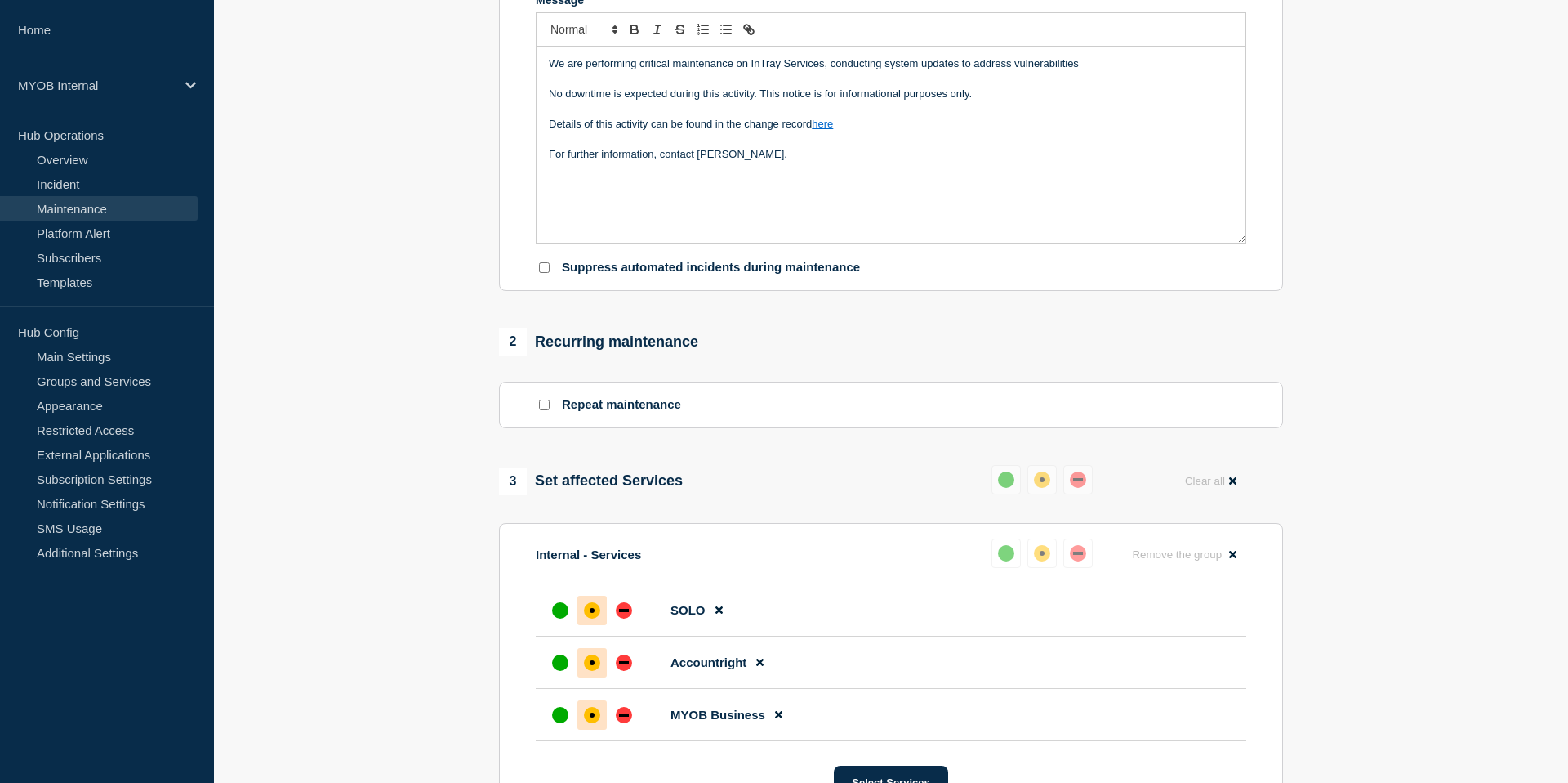
scroll to position [286, 0]
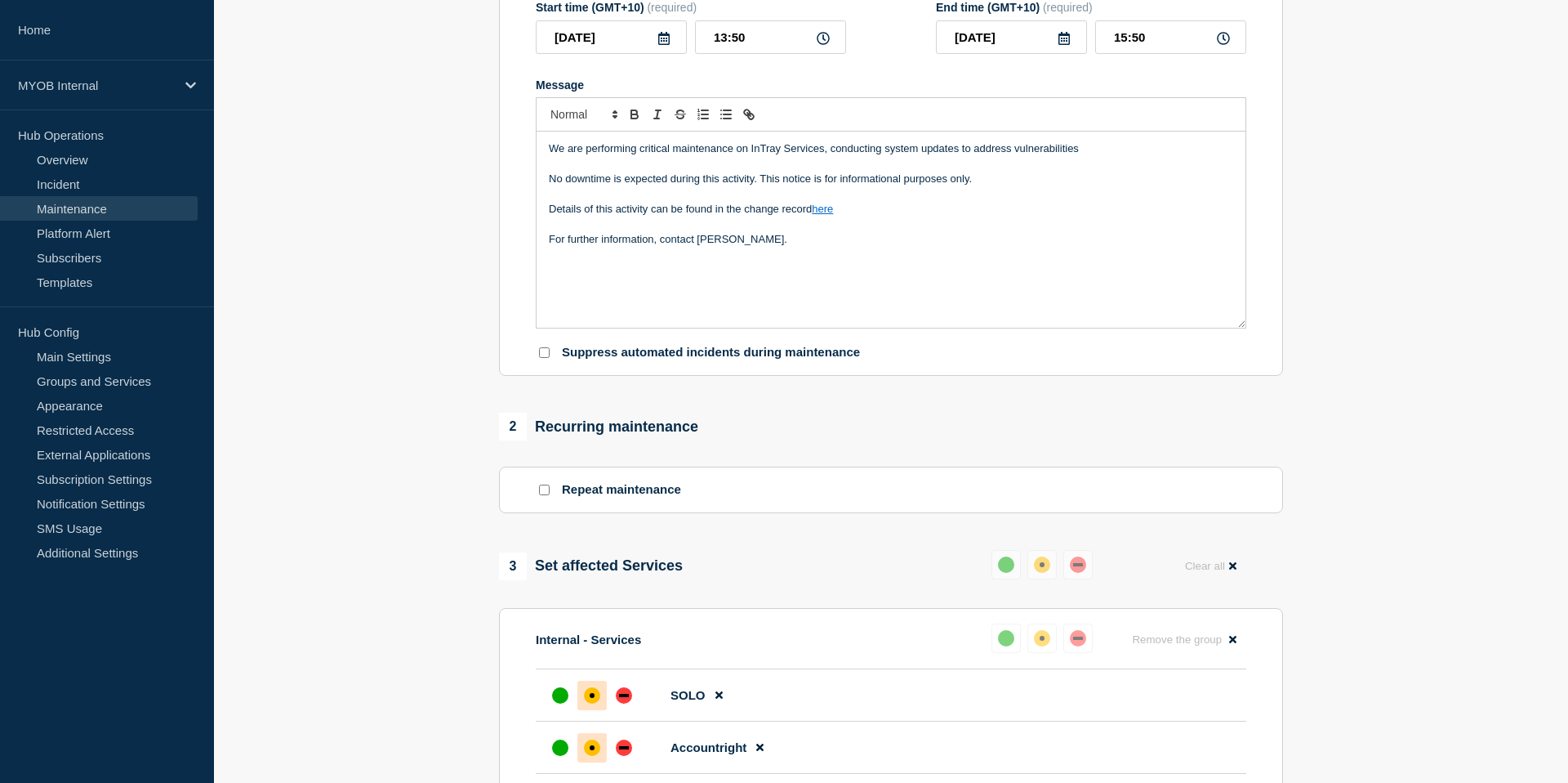
click at [863, 247] on p "For further information, contact Thanh Nguyen." at bounding box center [891, 239] width 685 height 15
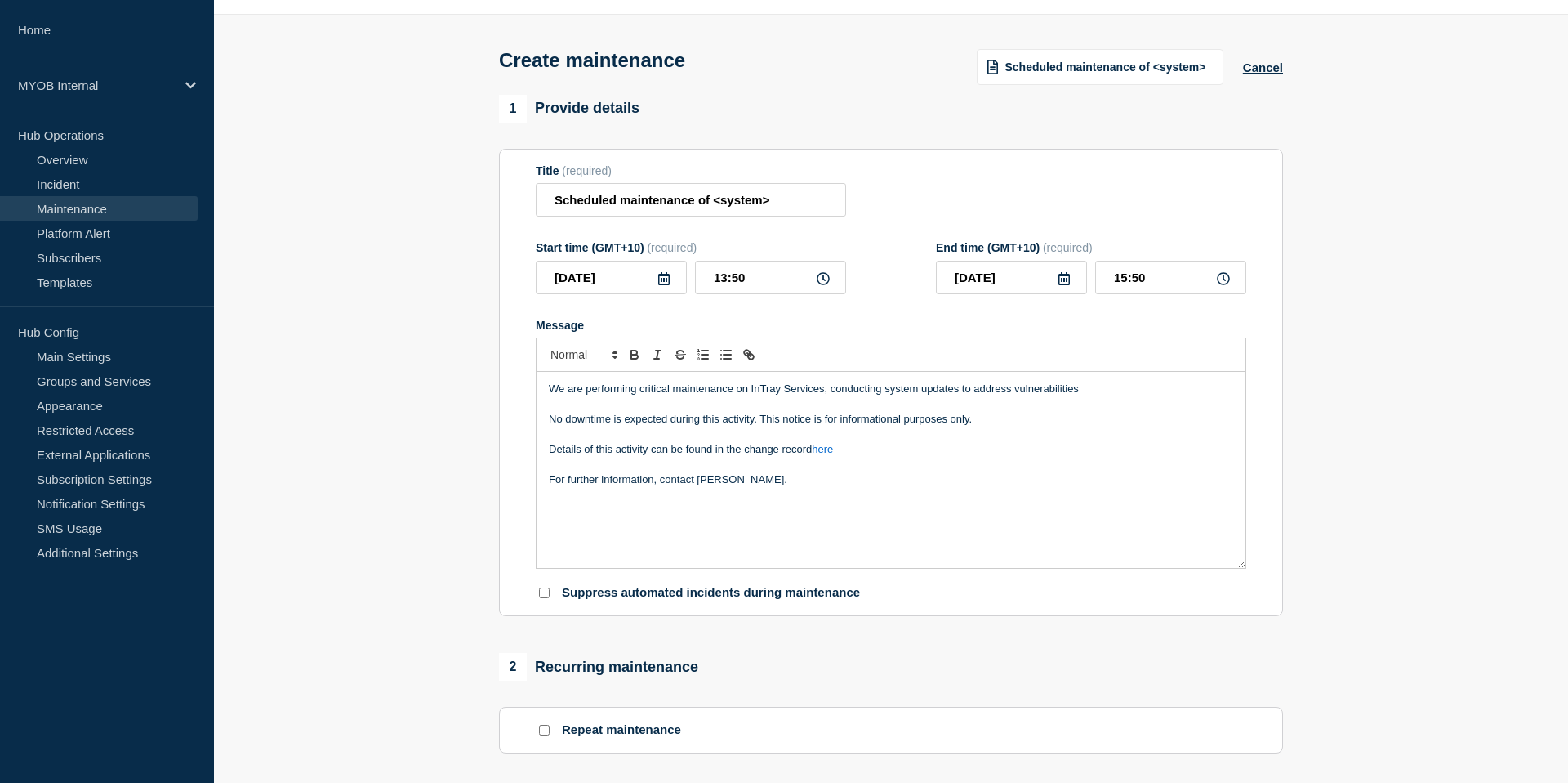
scroll to position [17, 0]
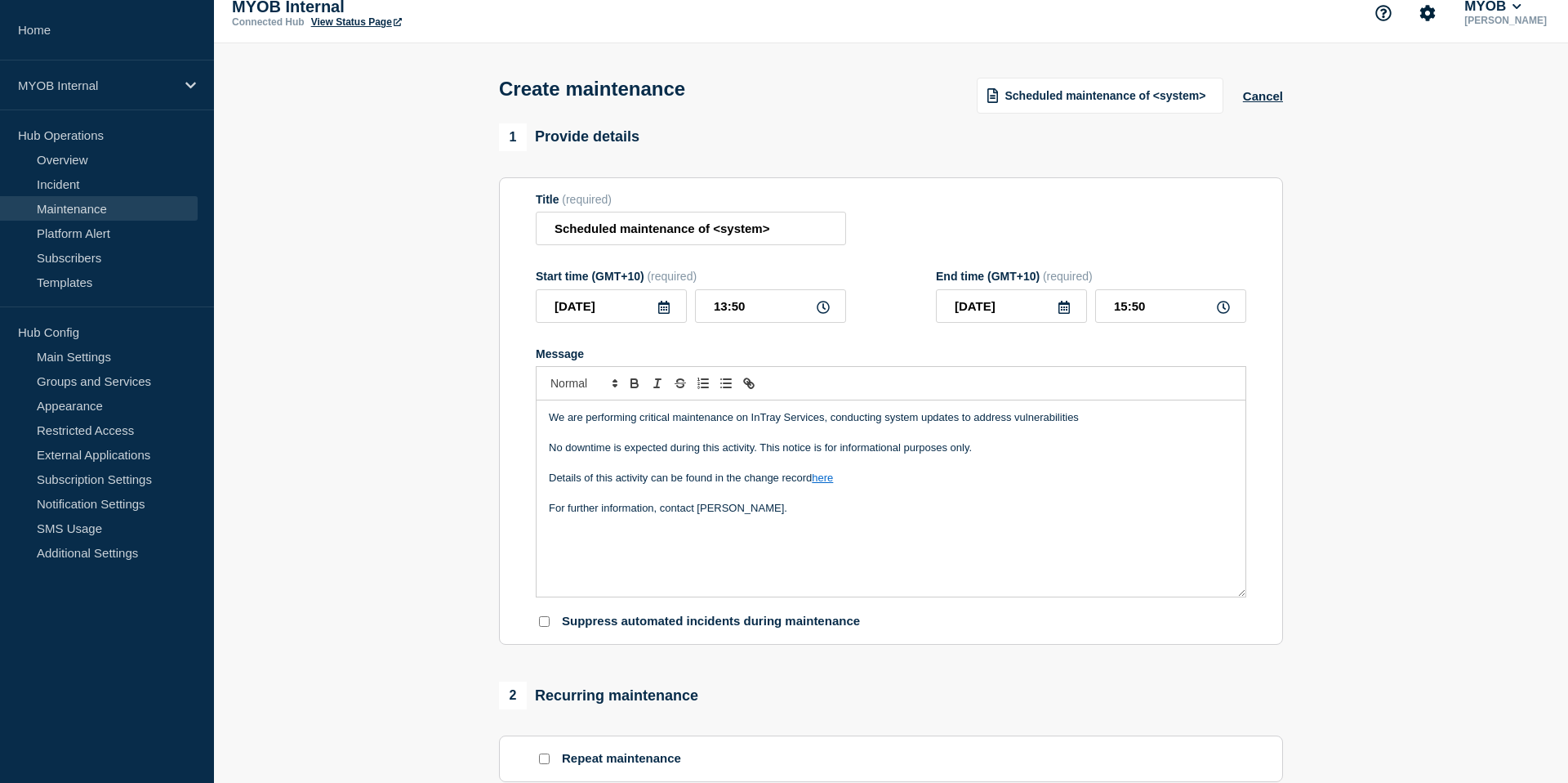
click at [663, 314] on icon at bounding box center [664, 307] width 13 height 13
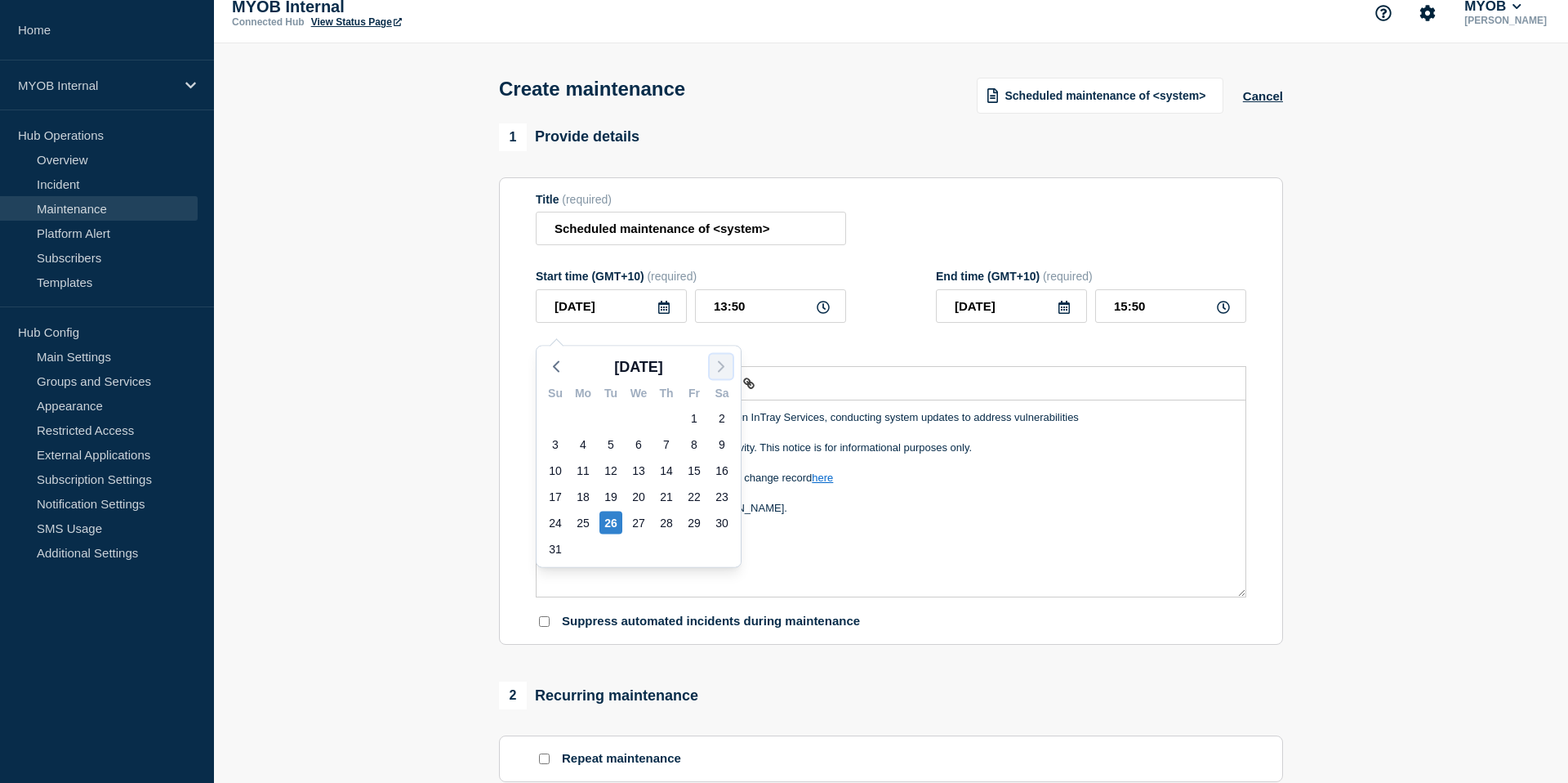
click at [721, 364] on polyline "button" at bounding box center [721, 367] width 5 height 10
click at [670, 415] on div "4" at bounding box center [667, 418] width 23 height 23
type input "2025-09-04"
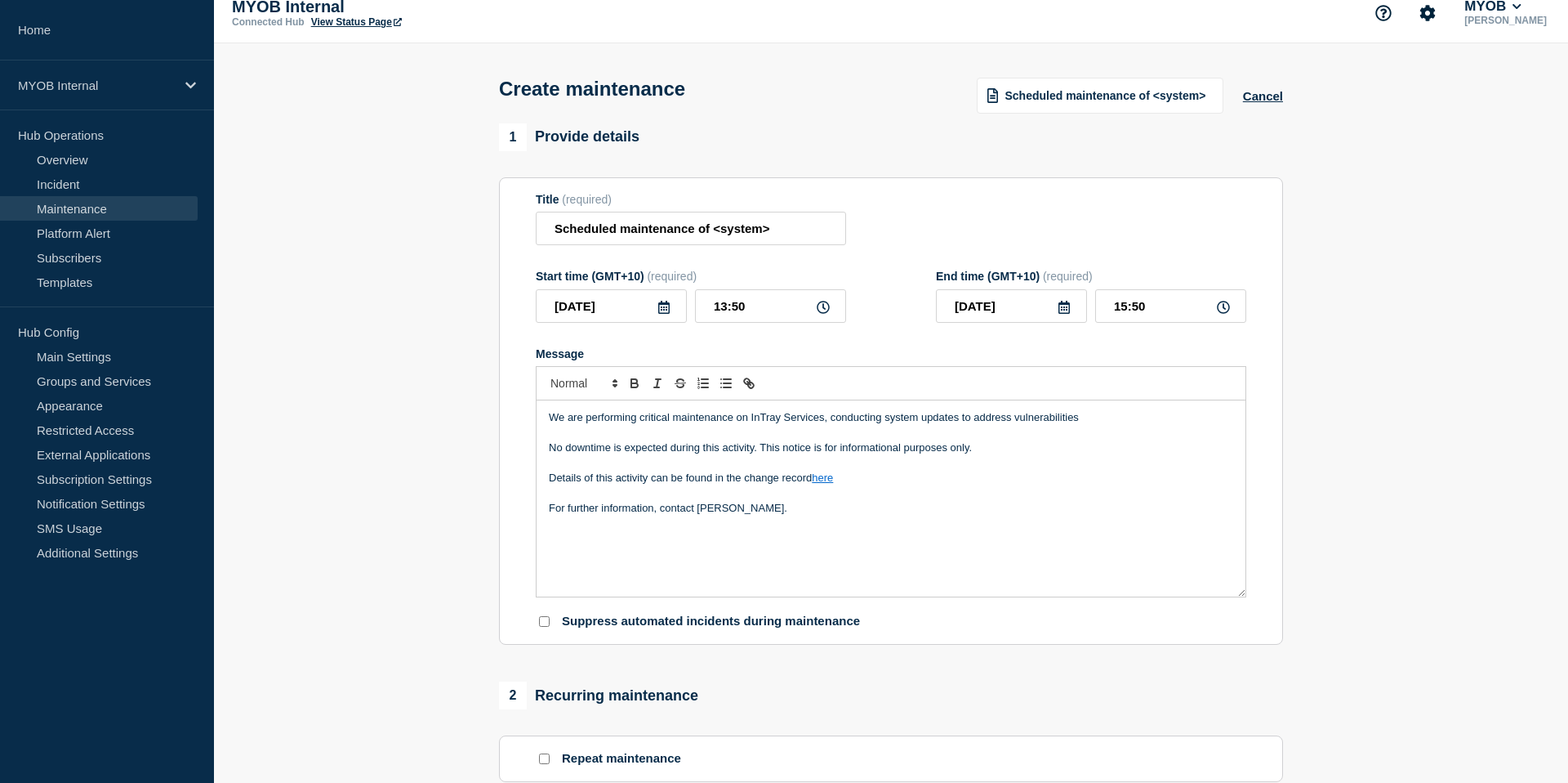
click at [829, 353] on form "Title (required) Scheduled maintenance of <system> Start time (GMT+10) (require…" at bounding box center [891, 411] width 711 height 437
drag, startPoint x: 771, startPoint y: 312, endPoint x: 671, endPoint y: 312, distance: 100.0
click at [671, 312] on div "2025-09-04 13:50" at bounding box center [691, 306] width 310 height 34
type input "19:00"
drag, startPoint x: 1147, startPoint y: 312, endPoint x: 1117, endPoint y: 312, distance: 30.0
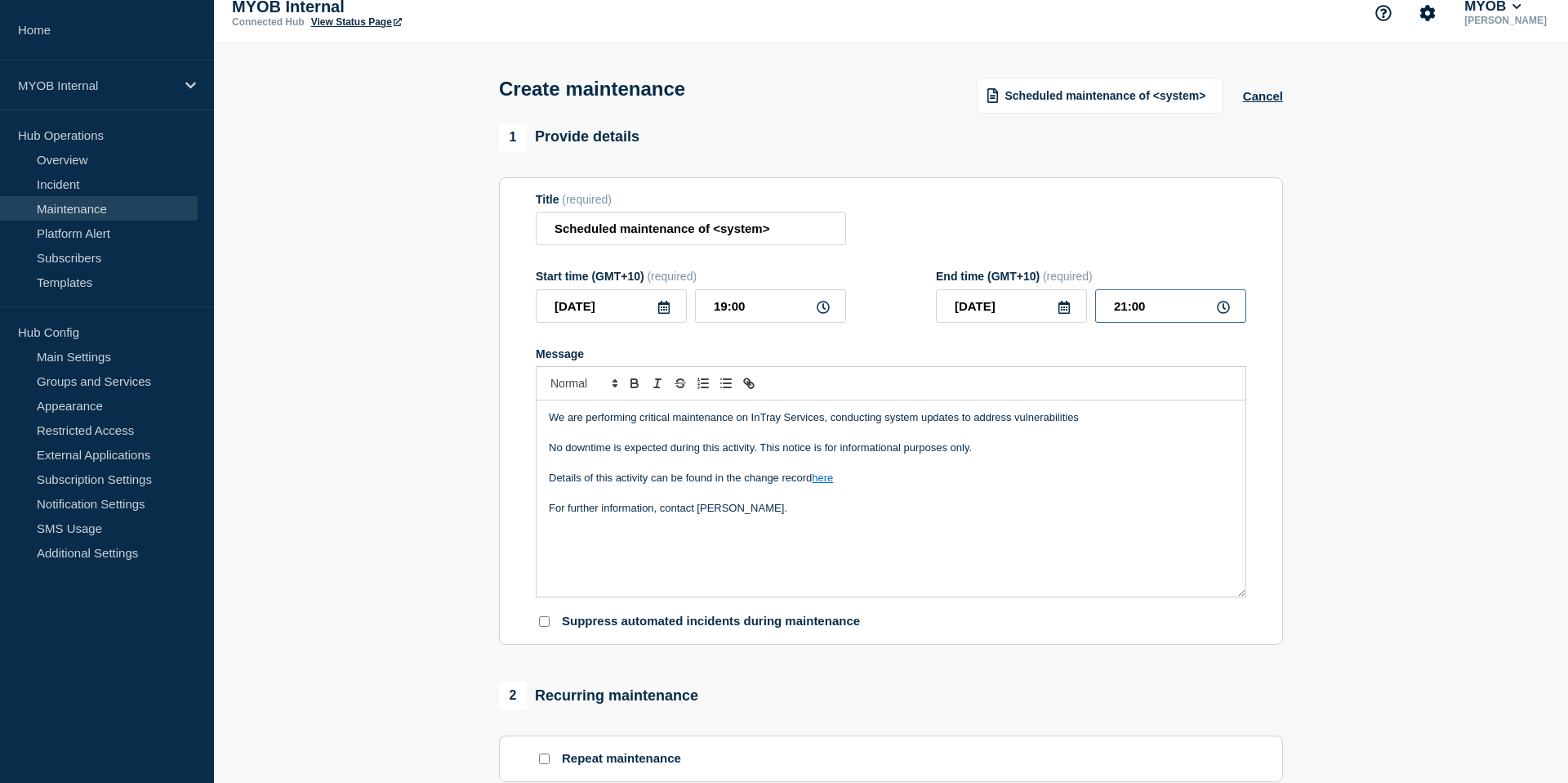
click at [1117, 312] on input "21:00" at bounding box center [1171, 306] width 151 height 34
type input "20:00"
click at [1055, 343] on form "Title (required) Scheduled maintenance of <system> Start time (GMT+10) (require…" at bounding box center [891, 411] width 711 height 437
drag, startPoint x: 785, startPoint y: 239, endPoint x: 713, endPoint y: 231, distance: 72.4
click at [713, 231] on input "Scheduled maintenance of <system>" at bounding box center [691, 228] width 310 height 34
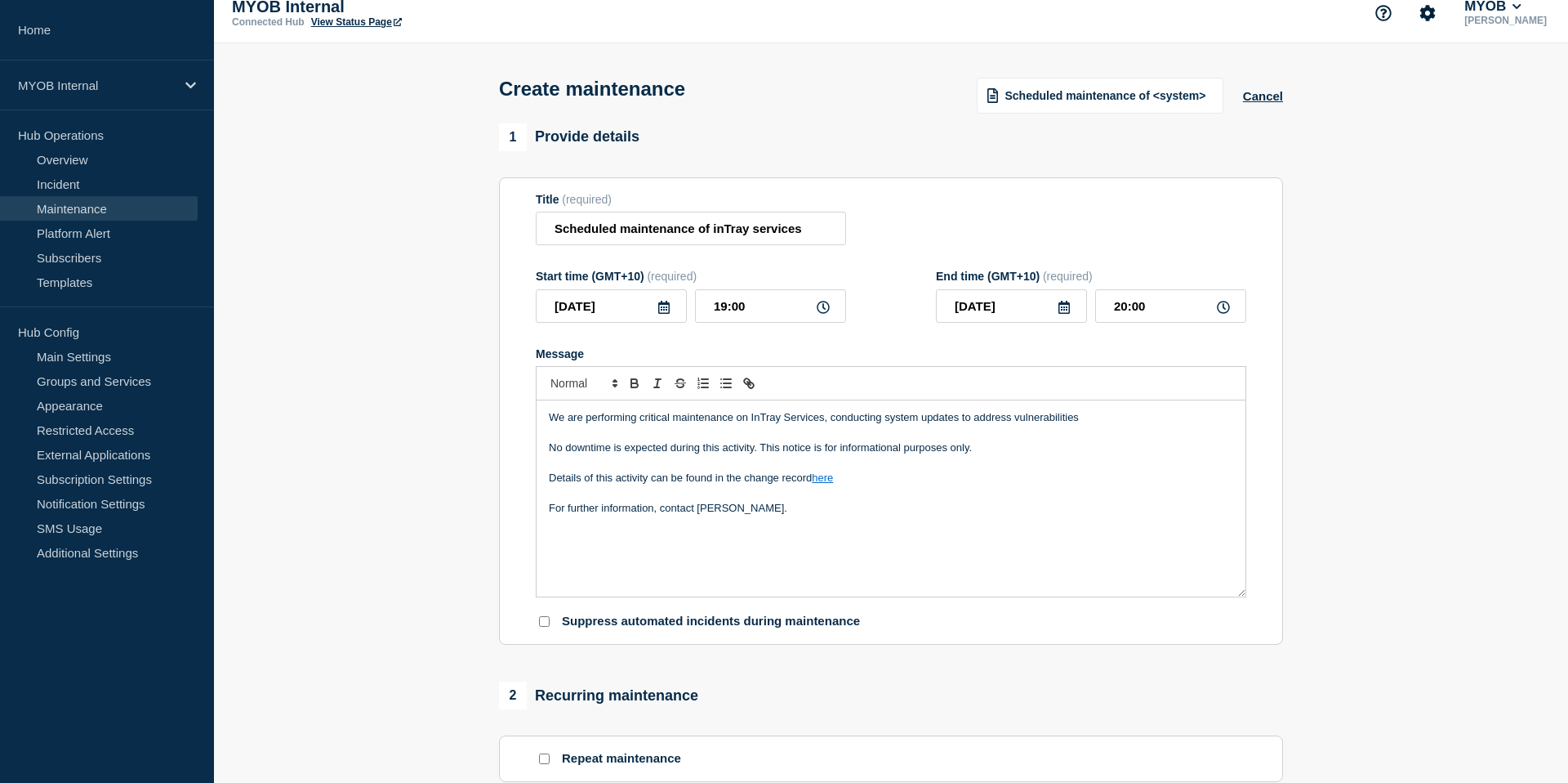
click at [880, 232] on div "Title (required) Scheduled maintenance of inTray services" at bounding box center [891, 219] width 711 height 53
click at [711, 239] on input "Scheduled maintenance of inTray services" at bounding box center [691, 228] width 310 height 34
type input "Scheduled maintenance of InTray services"
click at [941, 244] on div "Title (required) Scheduled maintenance of InTray services" at bounding box center [891, 219] width 711 height 53
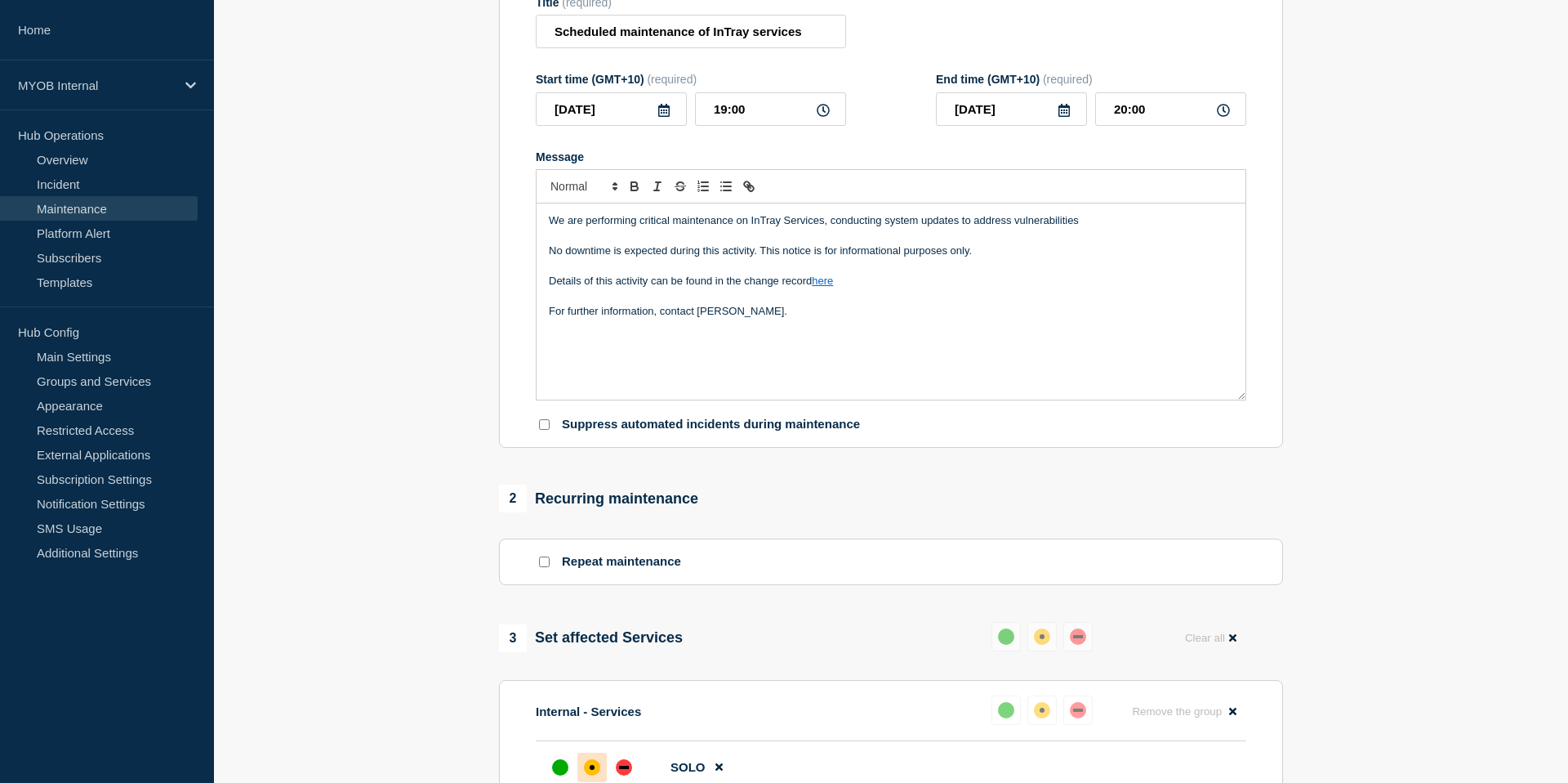
scroll to position [221, 0]
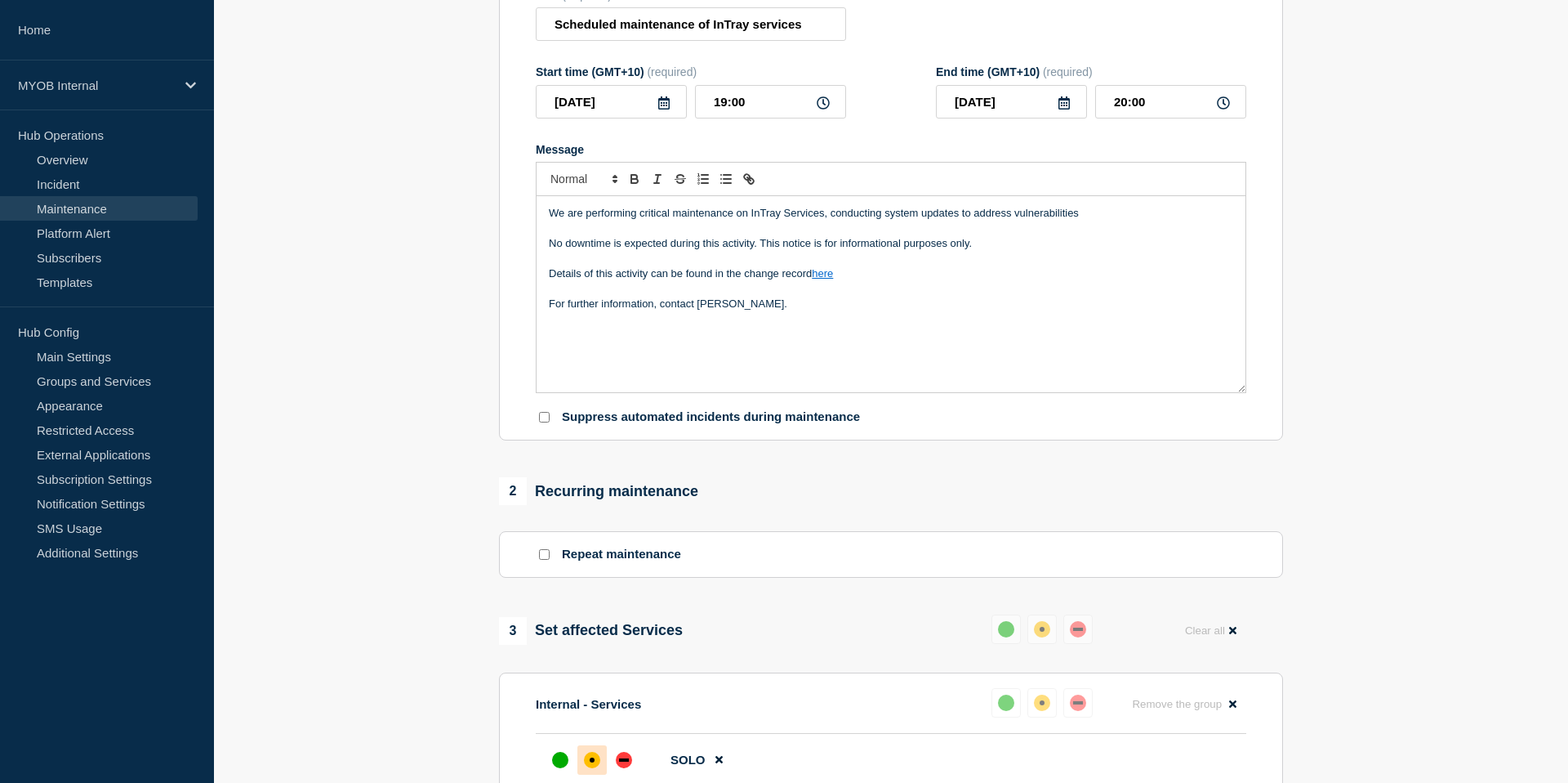
click at [827, 280] on link "here" at bounding box center [823, 273] width 21 height 12
click at [1150, 311] on p "For further information, contact Thanh Nguyen." at bounding box center [891, 304] width 685 height 15
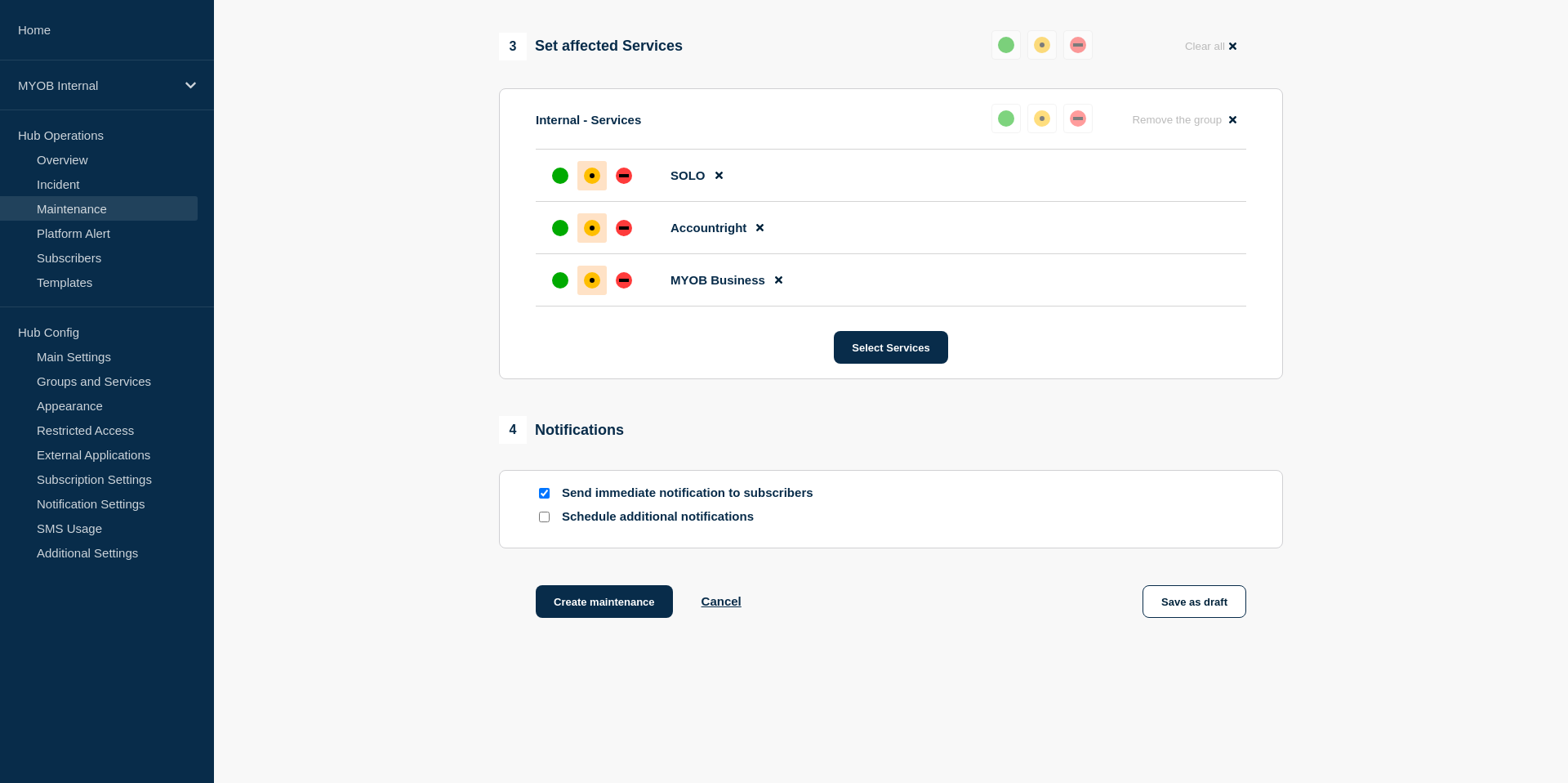
scroll to position [866, 0]
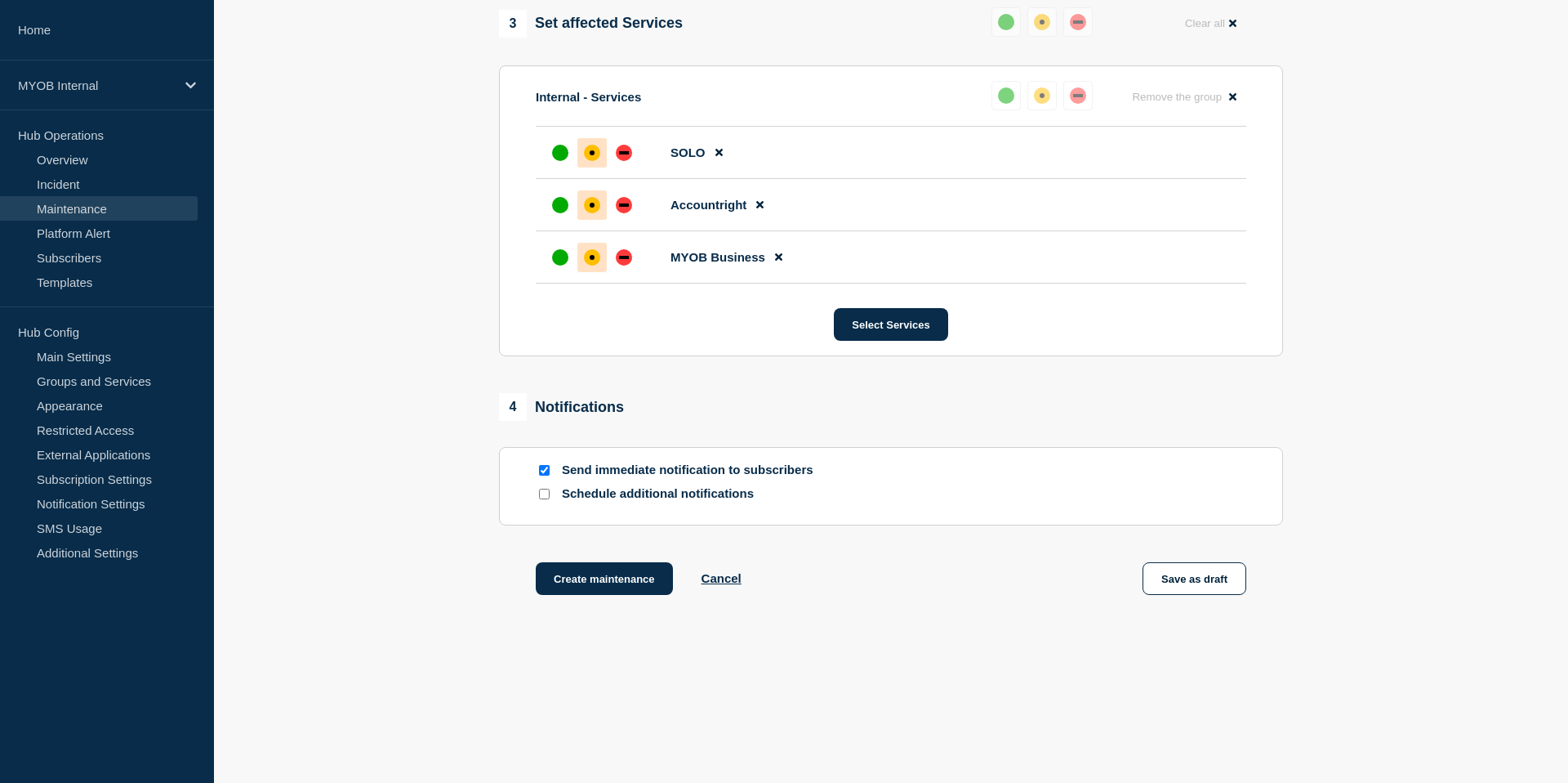
click at [545, 468] on input "Send immediate notification to subscribers" at bounding box center [544, 470] width 11 height 11
checkbox input "false"
click at [543, 492] on input "Schedule additional notifications" at bounding box center [544, 494] width 11 height 11
checkbox input "true"
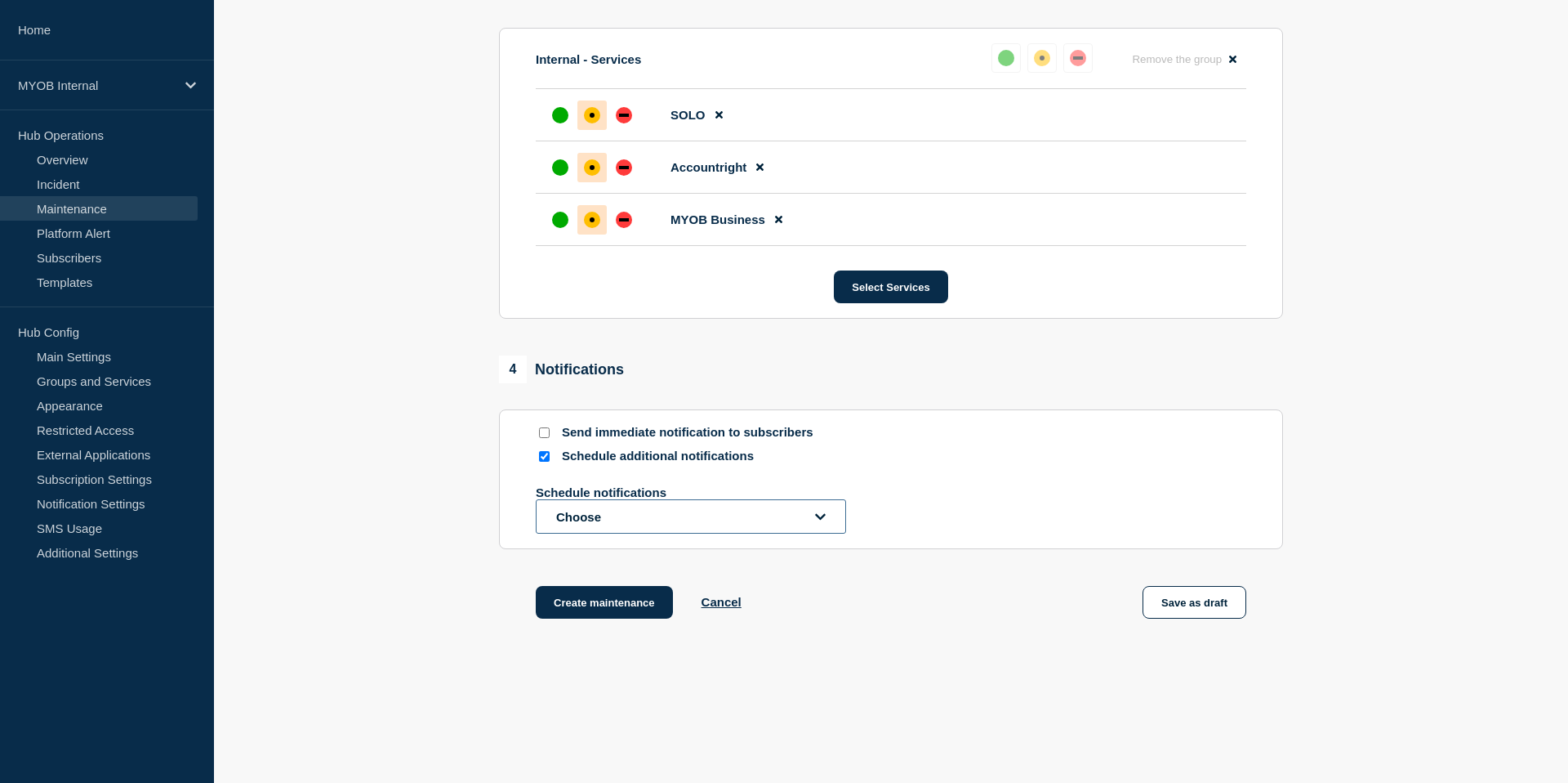
click at [771, 534] on button "Choose" at bounding box center [691, 517] width 310 height 34
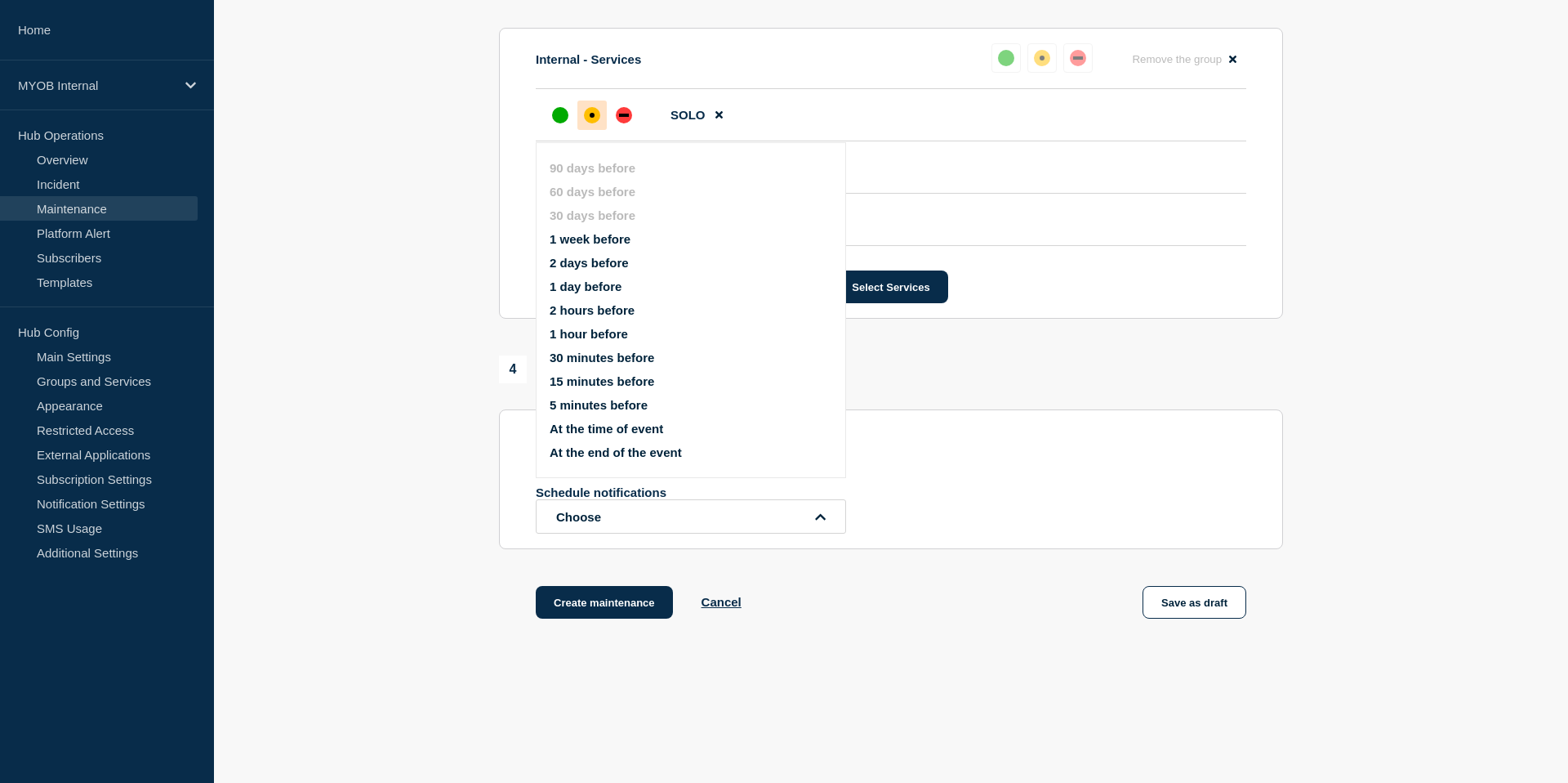
click at [612, 293] on button "1 day before" at bounding box center [586, 286] width 72 height 14
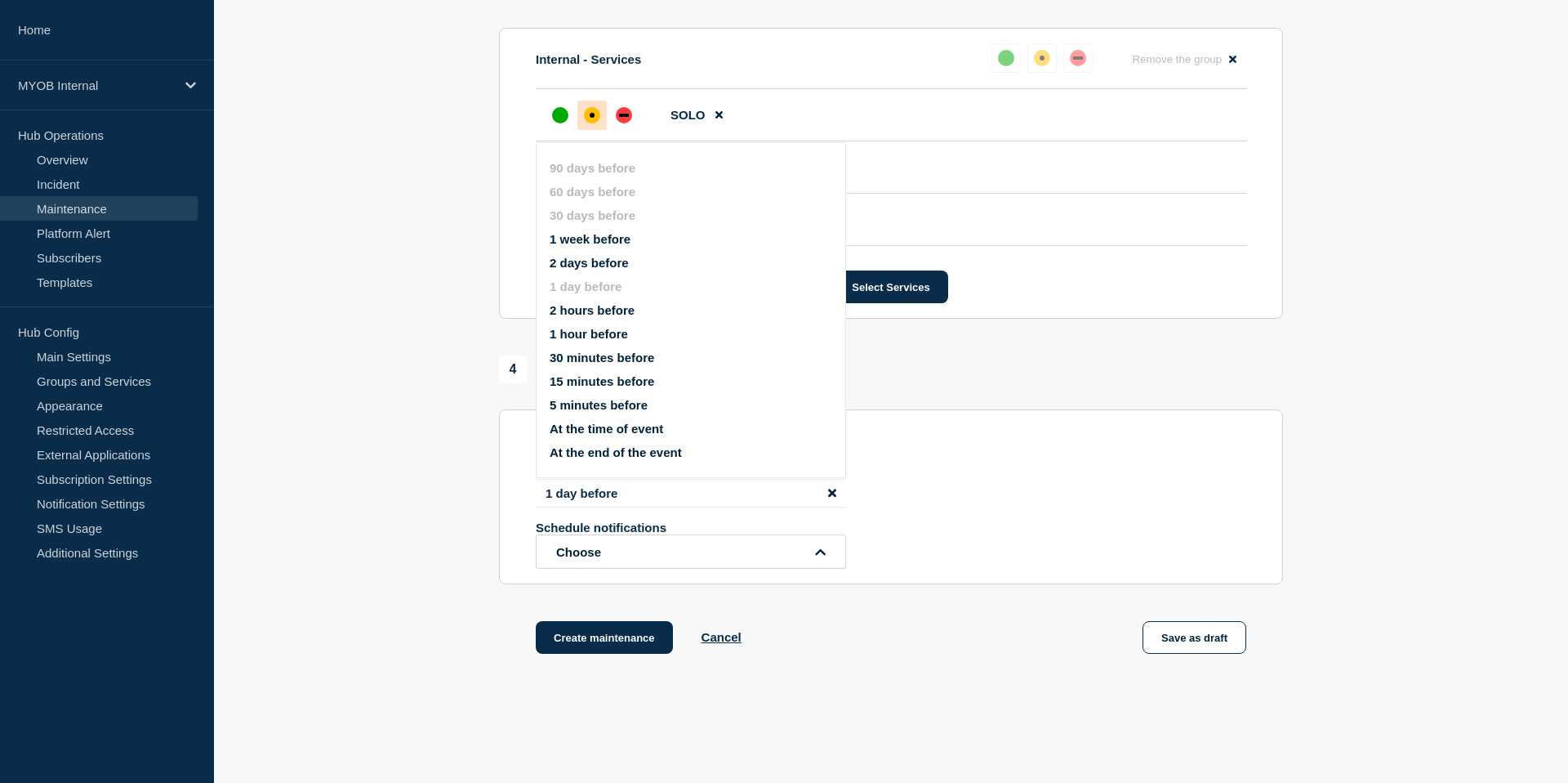
click at [1057, 435] on div "4 Notifications Send immediate notification to subscribers Schedule additional …" at bounding box center [891, 470] width 784 height 229
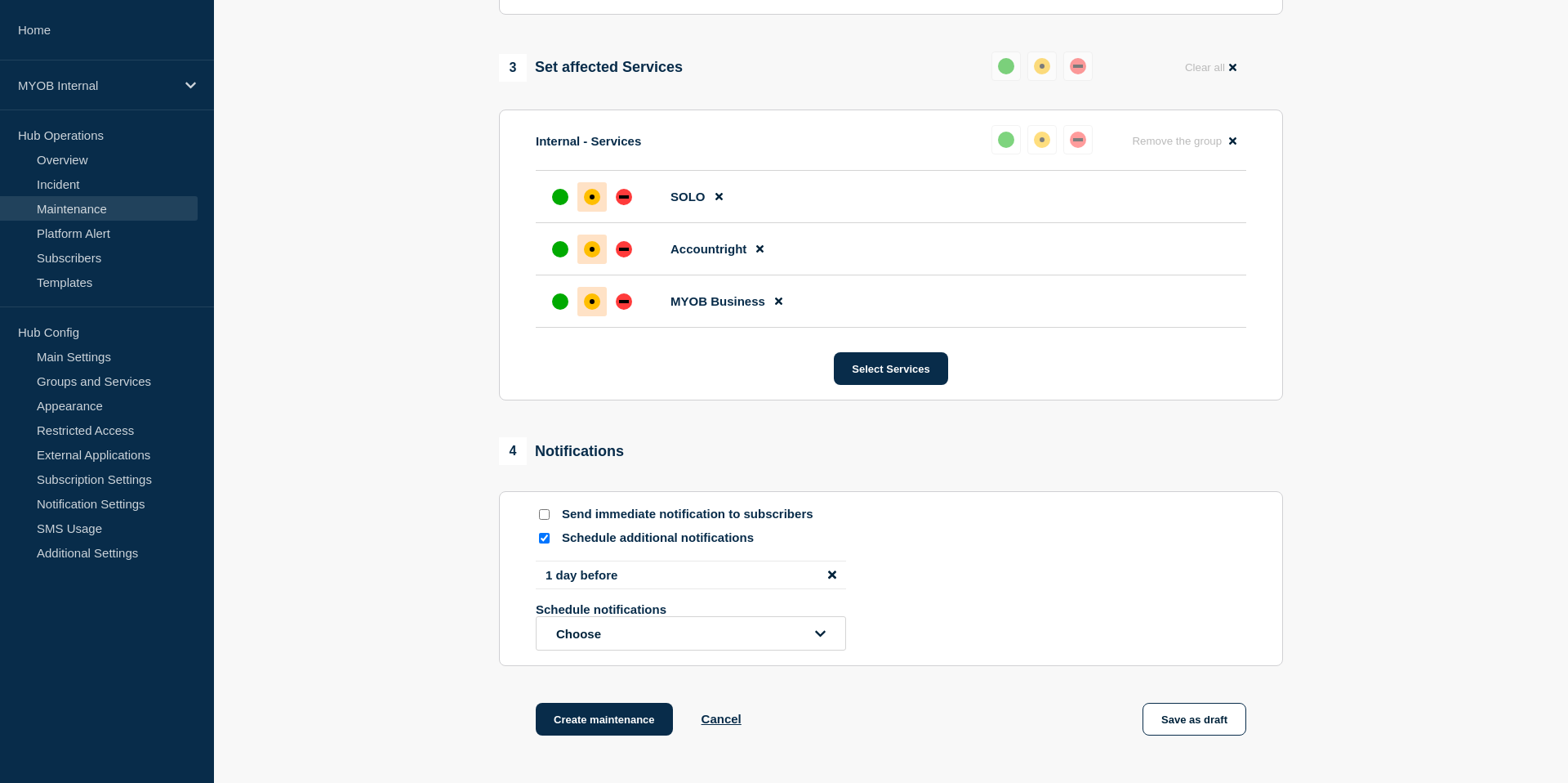
scroll to position [770, 0]
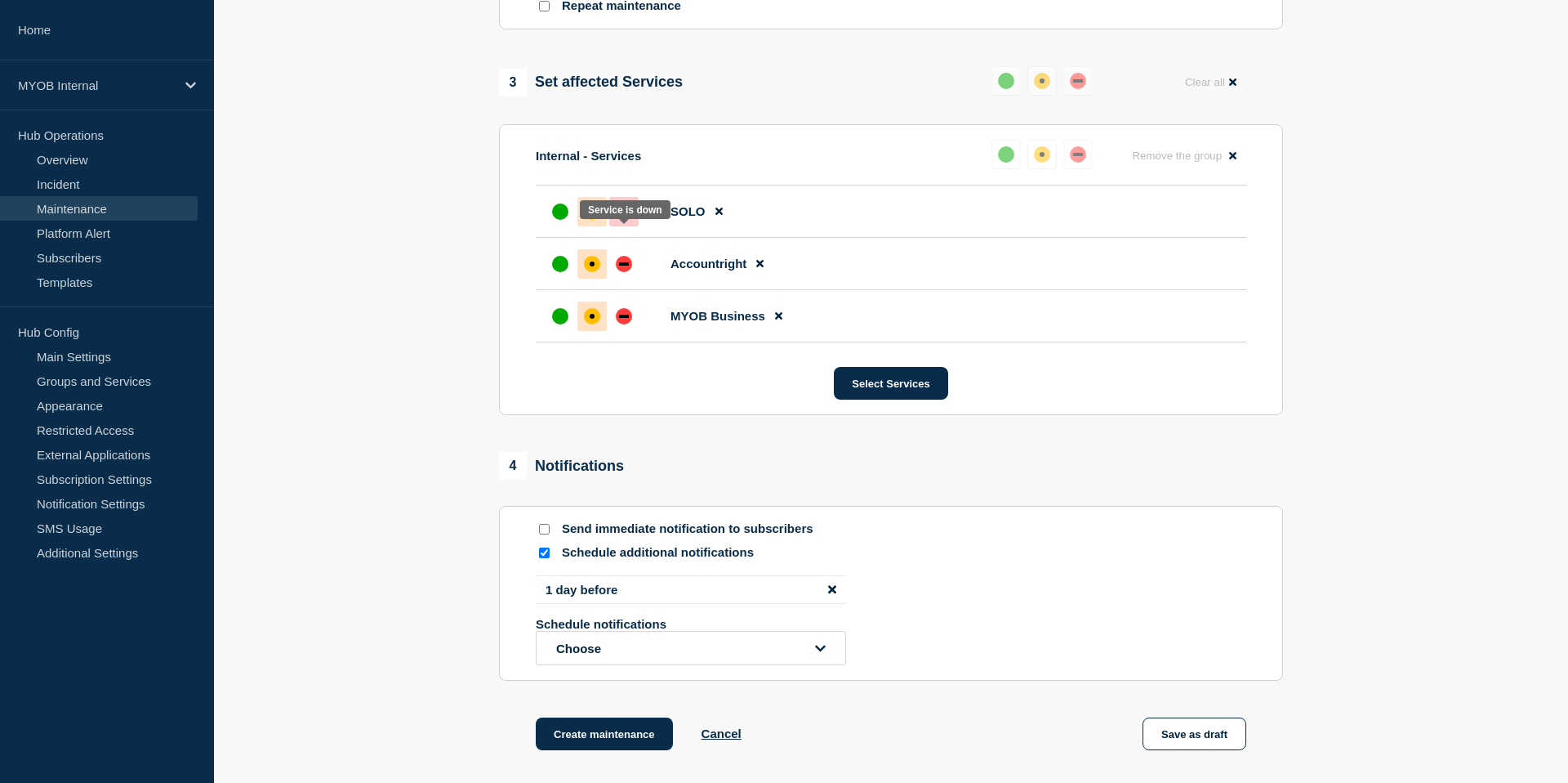
click at [623, 220] on div "down" at bounding box center [624, 212] width 16 height 16
click at [623, 290] on li "Accountright" at bounding box center [891, 264] width 711 height 52
click at [624, 266] on div "down" at bounding box center [624, 264] width 10 height 3
click at [624, 324] on div "down" at bounding box center [624, 316] width 16 height 16
click at [565, 324] on div "up" at bounding box center [561, 316] width 16 height 16
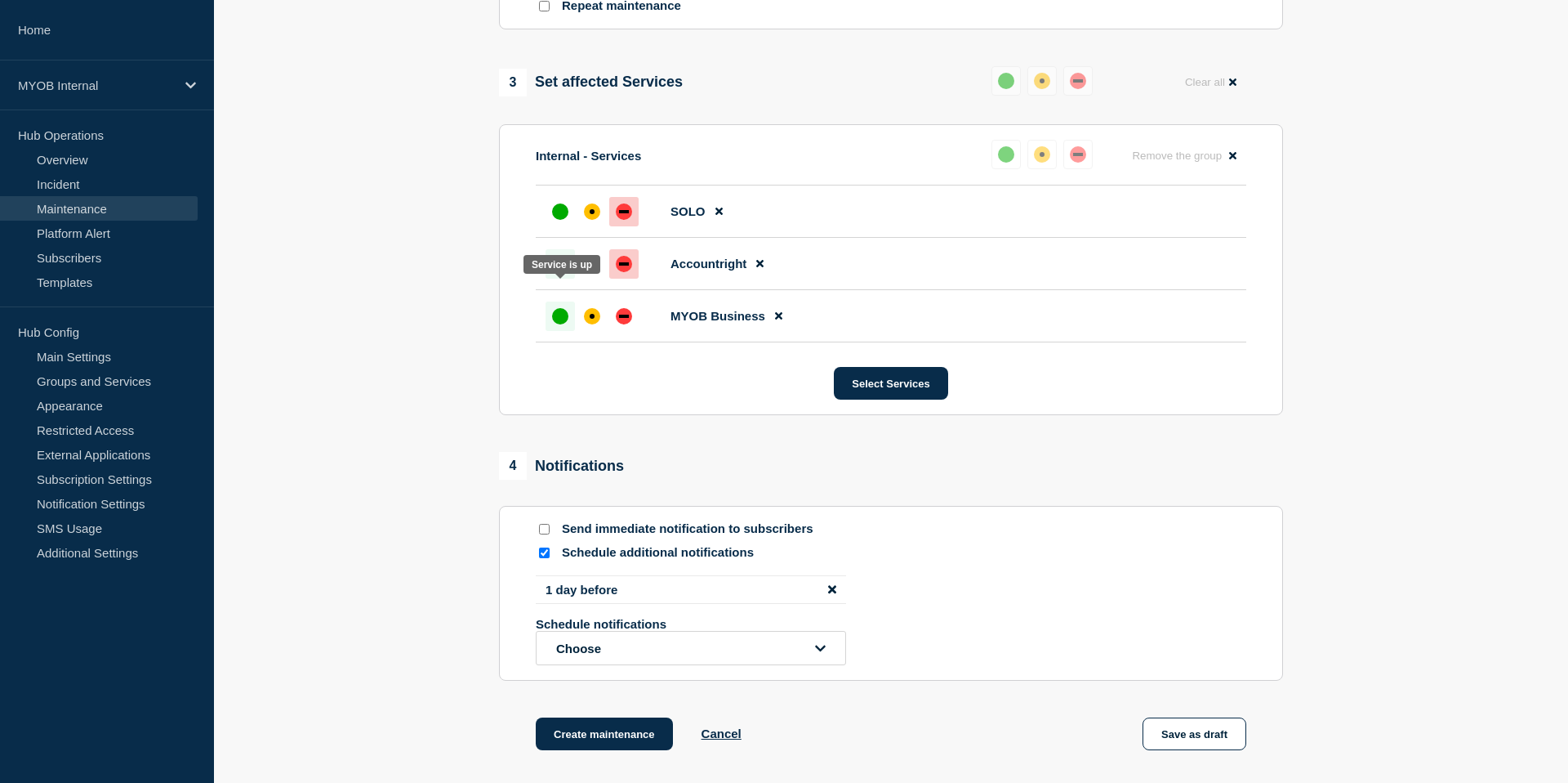
click at [559, 272] on div "up" at bounding box center [561, 264] width 16 height 16
click at [557, 220] on div "up" at bounding box center [561, 212] width 16 height 16
click at [466, 339] on section "1 Provide details Title (required) Scheduled maintenance of InTray services Sta…" at bounding box center [891, 81] width 1354 height 1421
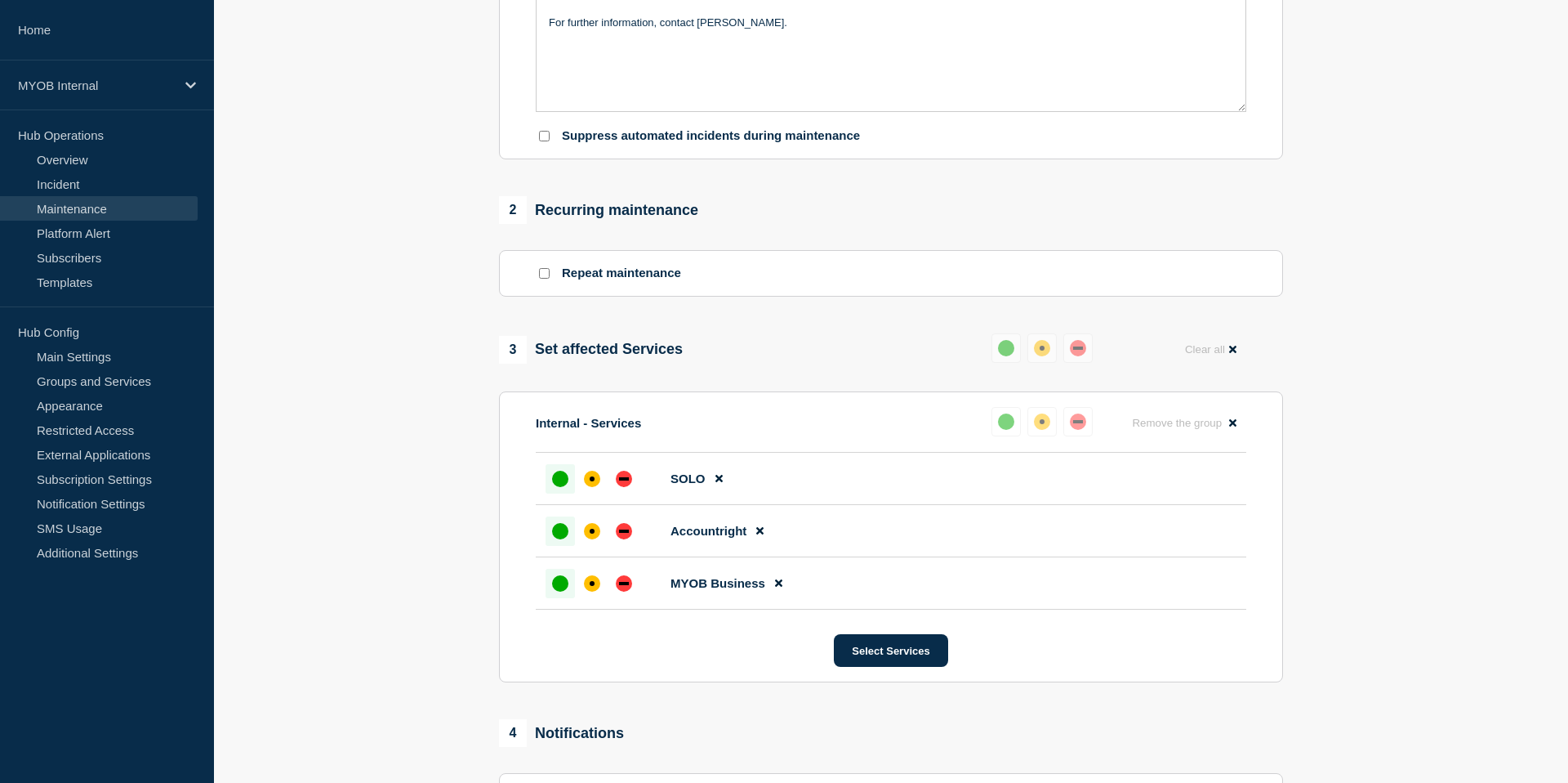
scroll to position [969, 0]
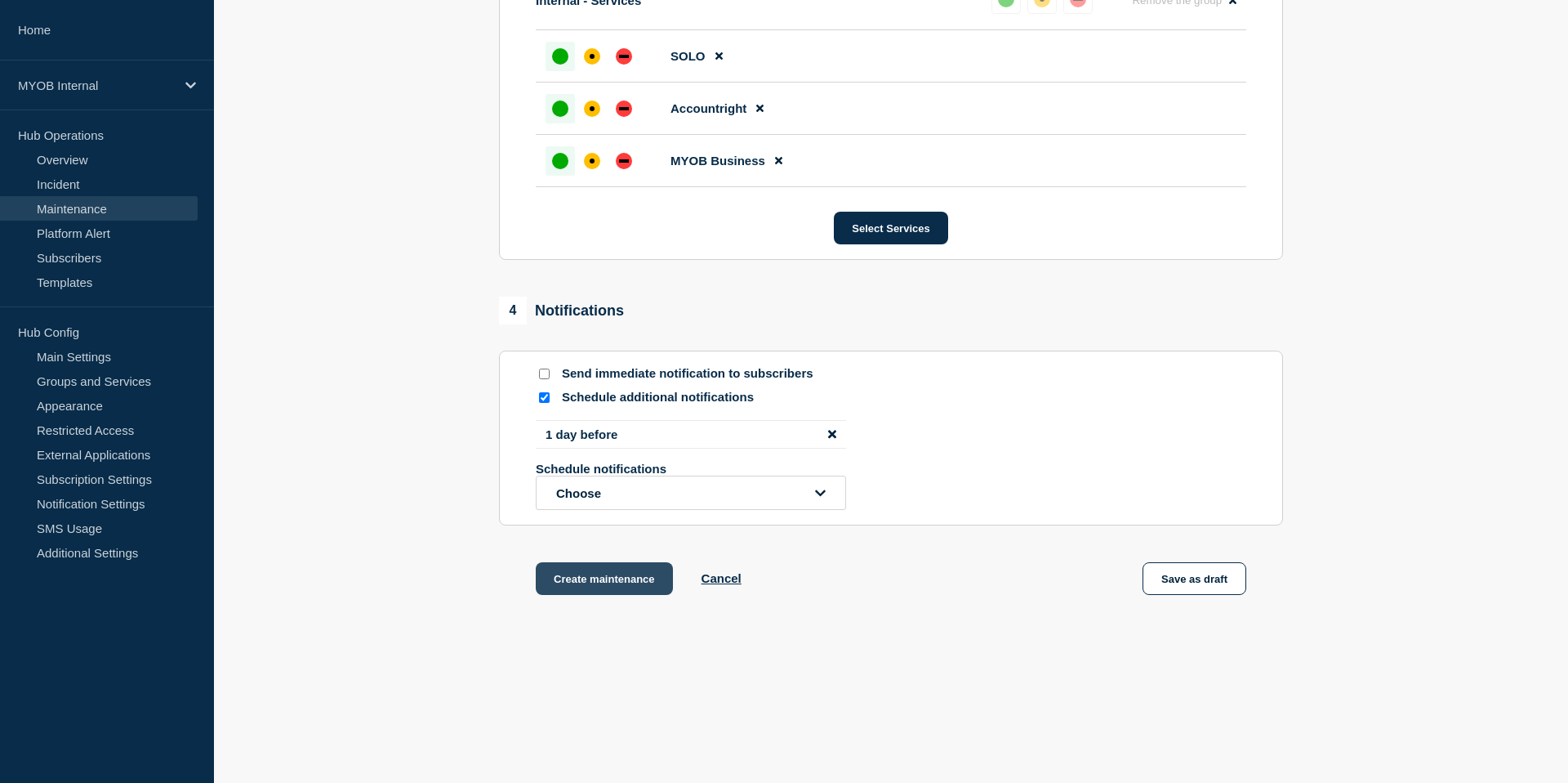
click at [593, 579] on button "Create maintenance" at bounding box center [605, 579] width 137 height 33
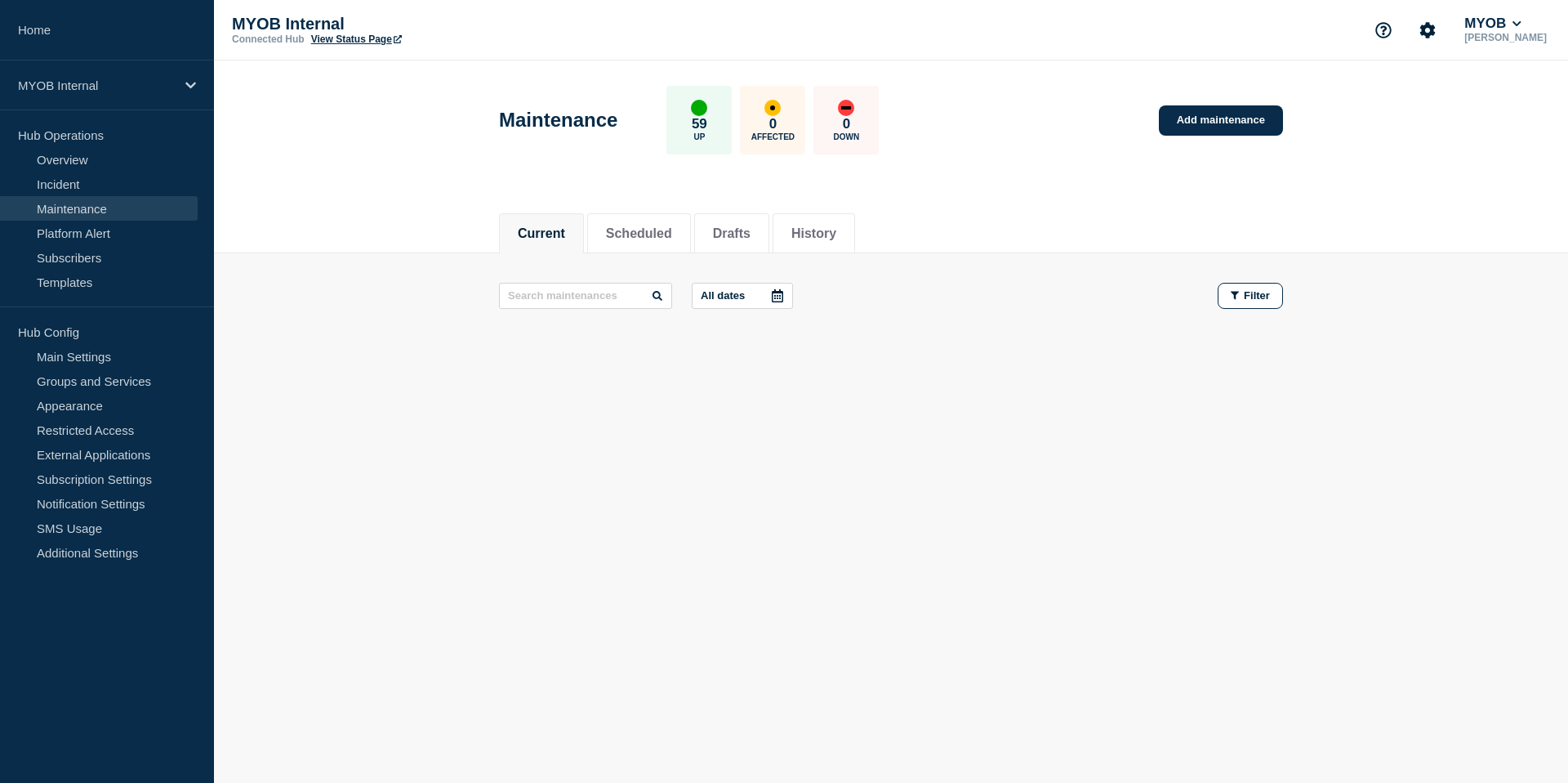
click at [355, 41] on link "View Status Page" at bounding box center [356, 39] width 91 height 11
